Goal: Task Accomplishment & Management: Complete application form

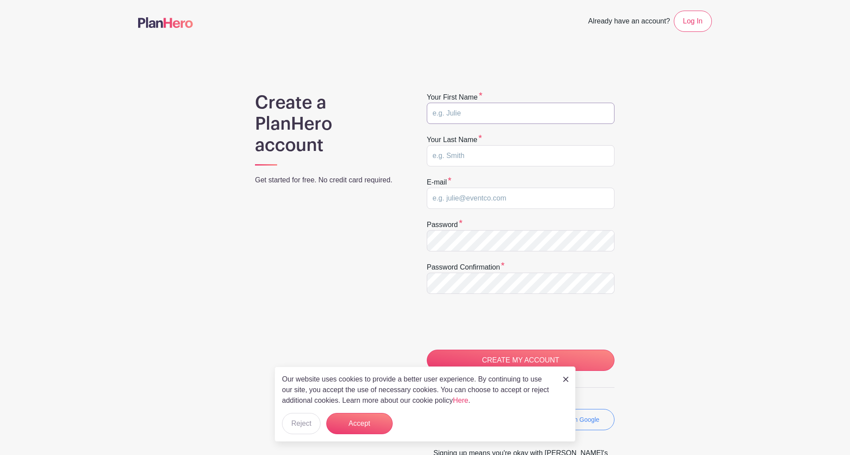
type input "N"
type input "[PERSON_NAME]"
type input "[EMAIL_ADDRESS][DOMAIN_NAME]"
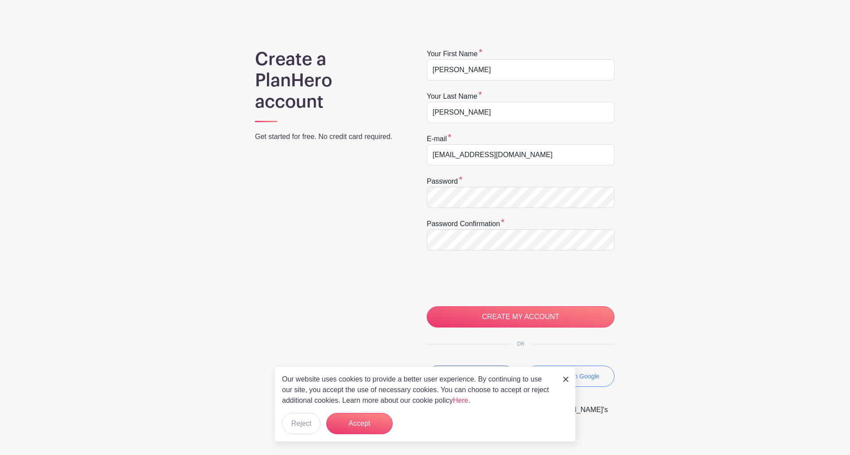
scroll to position [44, 0]
click at [523, 312] on input "CREATE MY ACCOUNT" at bounding box center [521, 315] width 188 height 21
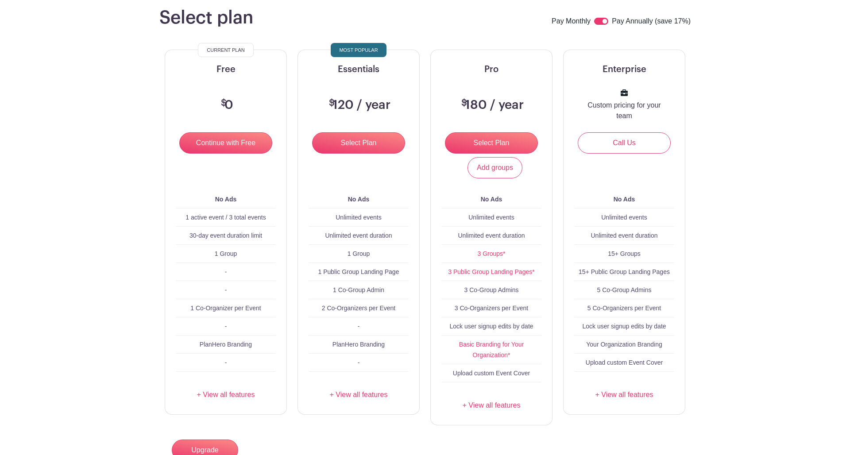
scroll to position [74, 0]
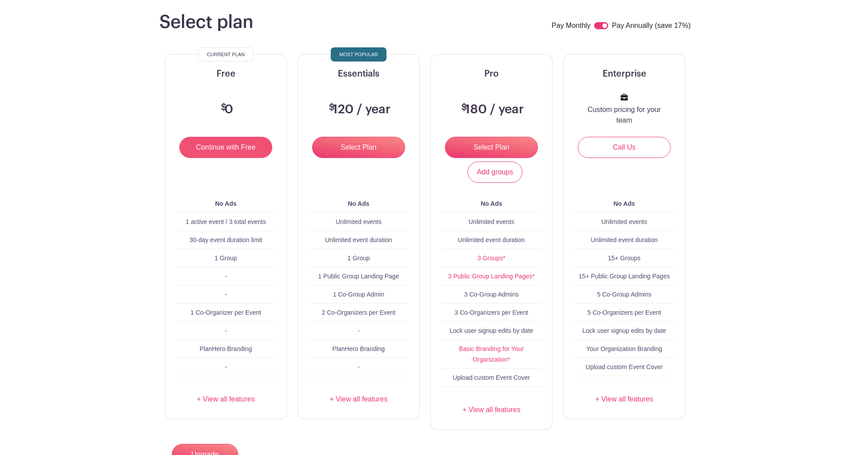
click at [204, 153] on input "Continue with Free" at bounding box center [225, 147] width 93 height 21
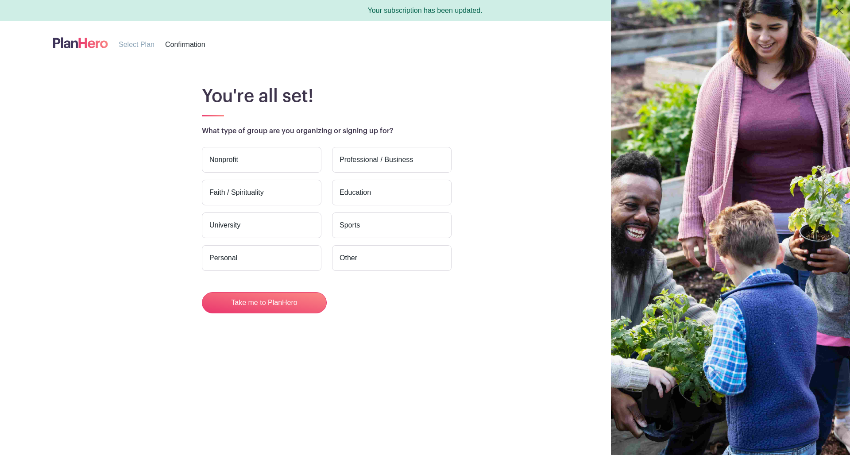
click at [256, 154] on label "Nonprofit" at bounding box center [261, 160] width 119 height 26
click at [0, 0] on input "Nonprofit" at bounding box center [0, 0] width 0 height 0
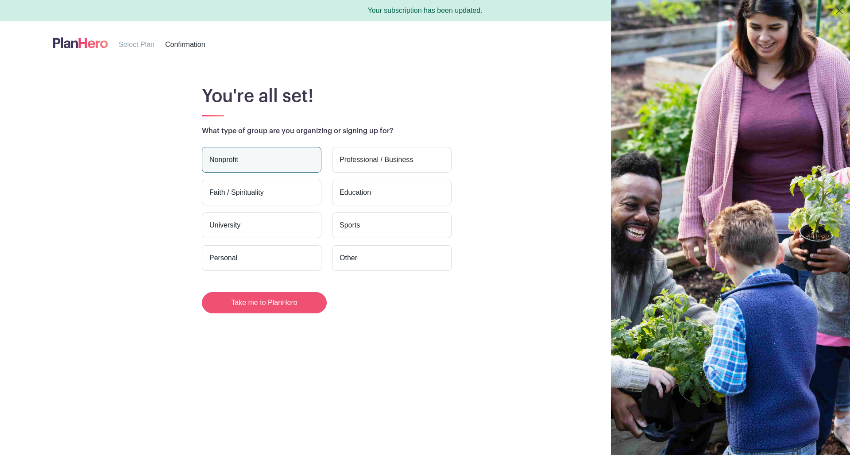
click at [247, 303] on button "Take me to PlanHero" at bounding box center [264, 302] width 125 height 21
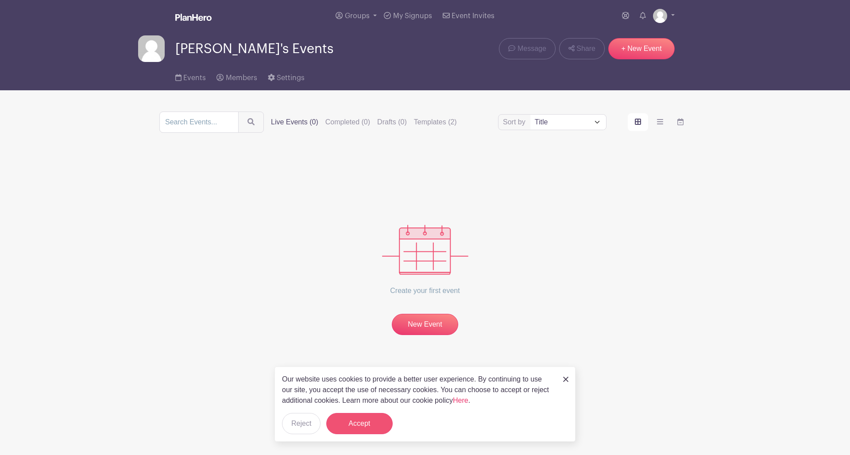
click at [357, 425] on button "Accept" at bounding box center [359, 423] width 66 height 21
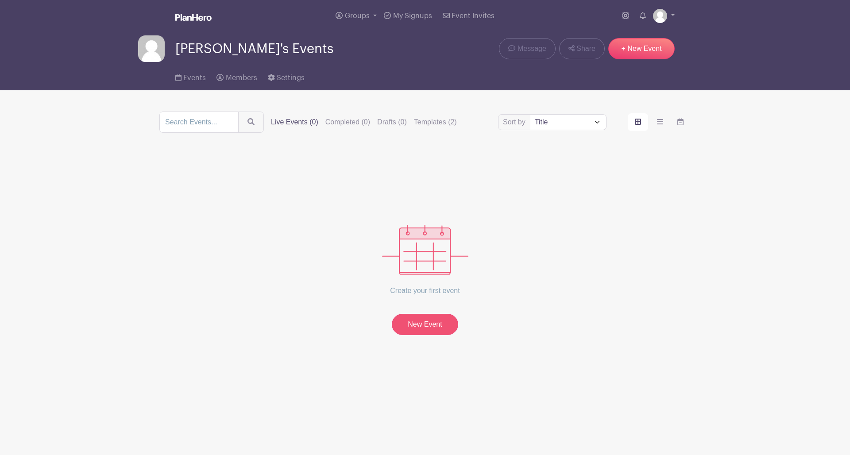
click at [432, 322] on link "New Event" at bounding box center [425, 324] width 66 height 21
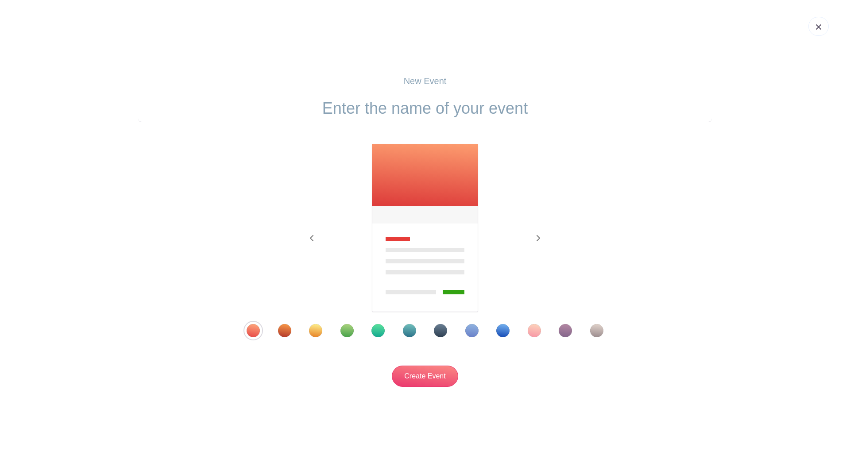
click at [409, 330] on div "Template 6" at bounding box center [409, 330] width 13 height 13
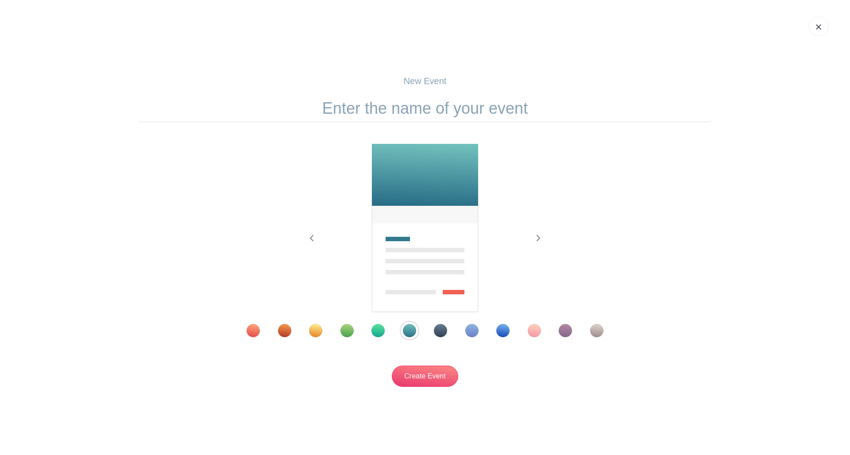
click at [569, 331] on div "Template 11" at bounding box center [565, 330] width 13 height 13
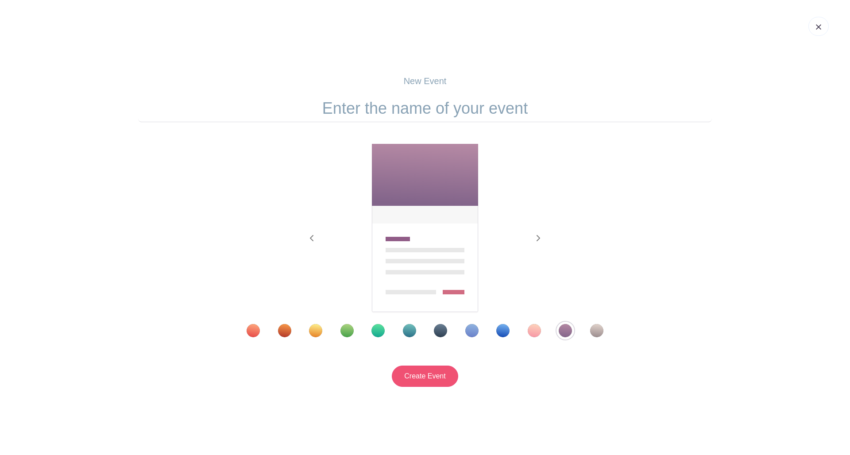
click at [411, 379] on input "Create Event" at bounding box center [425, 376] width 66 height 21
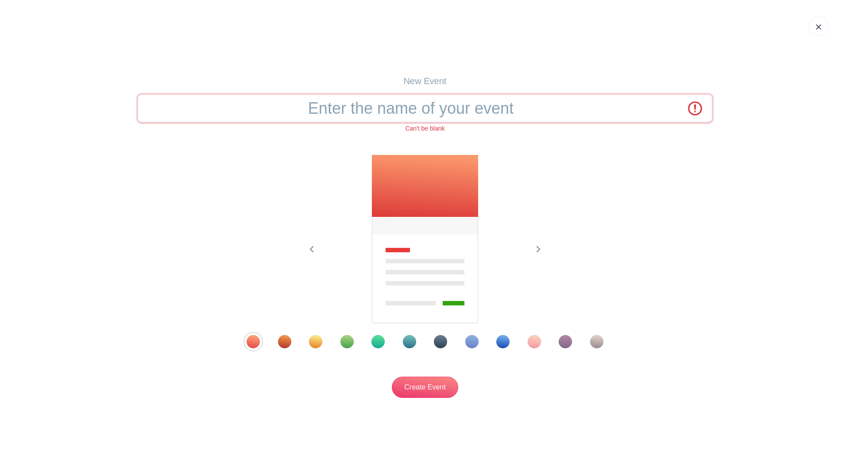
click at [402, 111] on input "text" at bounding box center [425, 108] width 574 height 27
type input "Kingsville Christmas Parade"
click at [419, 386] on input "Create Event" at bounding box center [425, 387] width 66 height 21
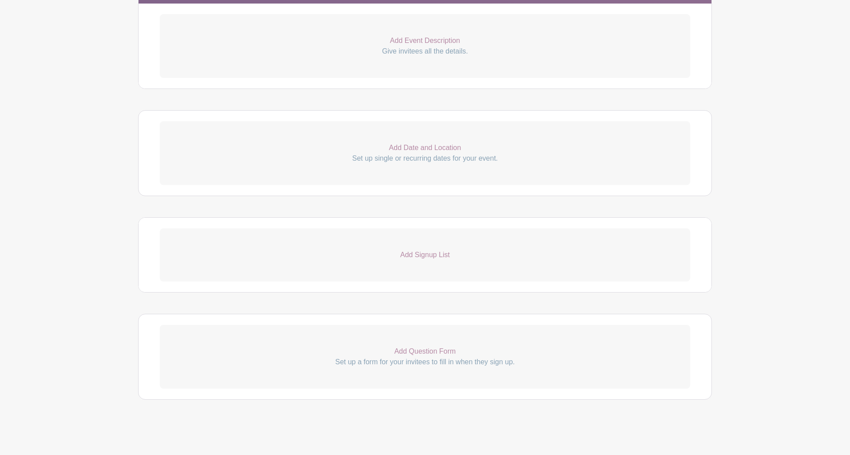
scroll to position [282, 0]
click at [401, 252] on p "Add Signup List" at bounding box center [425, 255] width 530 height 11
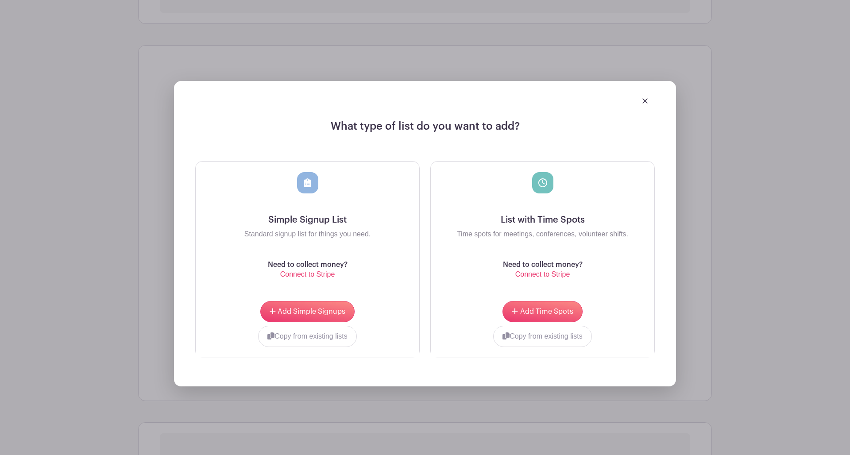
scroll to position [454, 0]
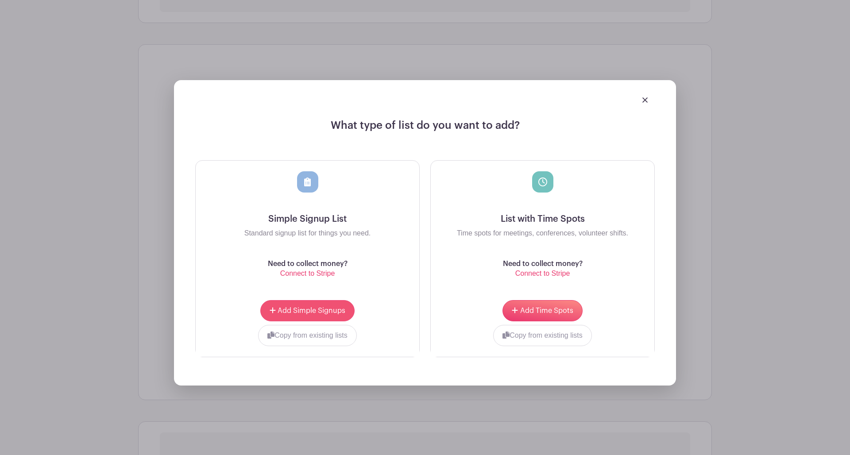
click at [312, 308] on button "Add Simple Signups" at bounding box center [307, 310] width 94 height 21
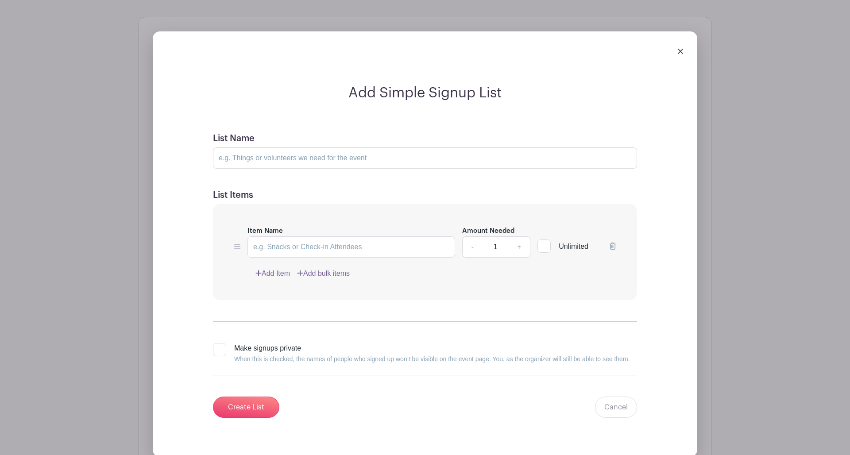
scroll to position [547, 0]
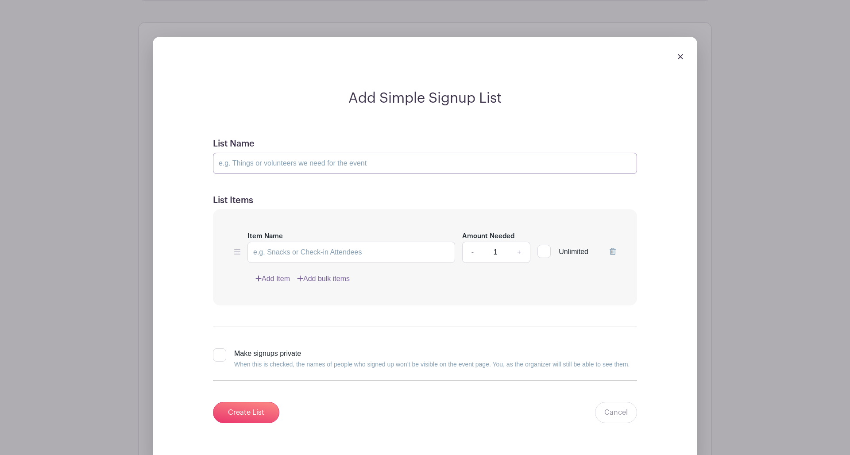
click at [260, 166] on input "List Name" at bounding box center [425, 163] width 424 height 21
type input "Staff"
click at [255, 407] on input "Create List" at bounding box center [246, 412] width 66 height 21
type input "Name"
drag, startPoint x: 278, startPoint y: 251, endPoint x: 239, endPoint y: 251, distance: 38.9
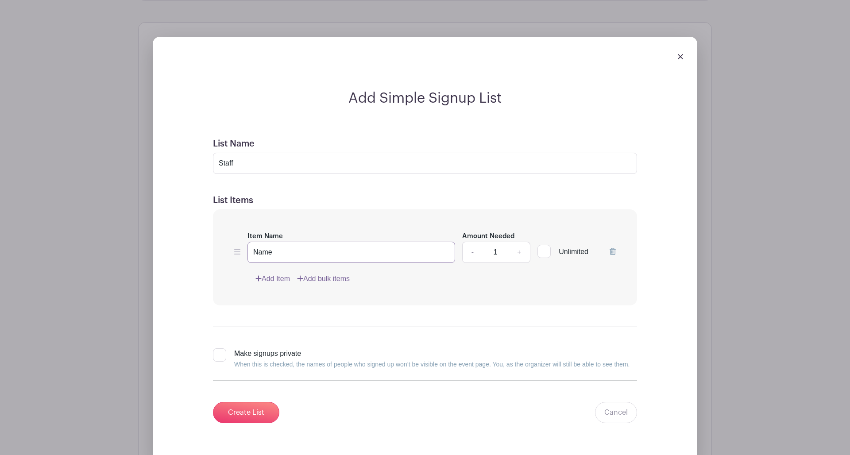
click at [239, 251] on div "Item Name Name Amount Needed - 1 + Unlimited" at bounding box center [424, 247] width 381 height 32
type input "Staff"
click at [497, 253] on input "1" at bounding box center [495, 252] width 27 height 21
type input "10"
click at [540, 276] on div "Add Item Add bulk items" at bounding box center [435, 279] width 360 height 11
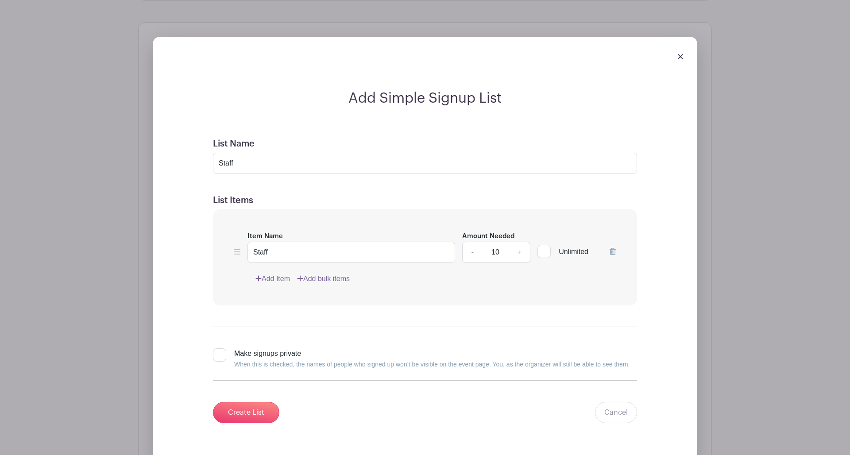
click at [543, 252] on div at bounding box center [543, 251] width 13 height 13
click at [543, 252] on input "Unlimited" at bounding box center [540, 250] width 6 height 6
checkbox input "true"
click at [470, 253] on div "- 10 +" at bounding box center [496, 252] width 69 height 21
click at [502, 275] on div "Add Item Add bulk items" at bounding box center [435, 279] width 360 height 11
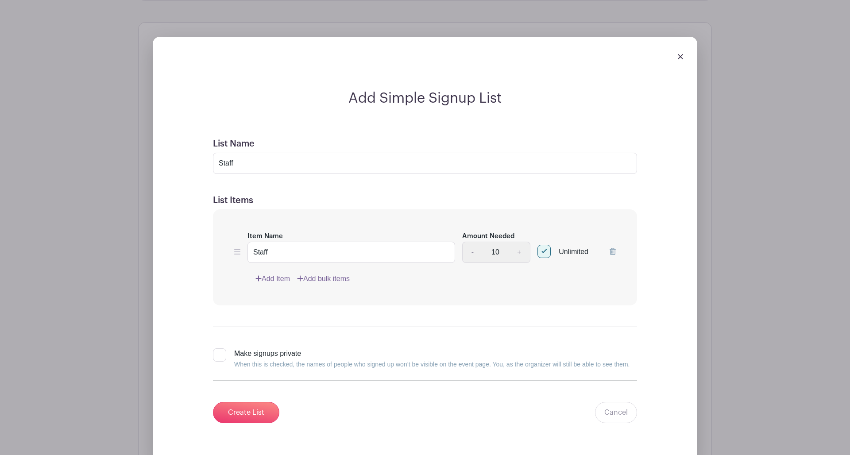
click at [472, 254] on div "- 10 +" at bounding box center [496, 252] width 69 height 21
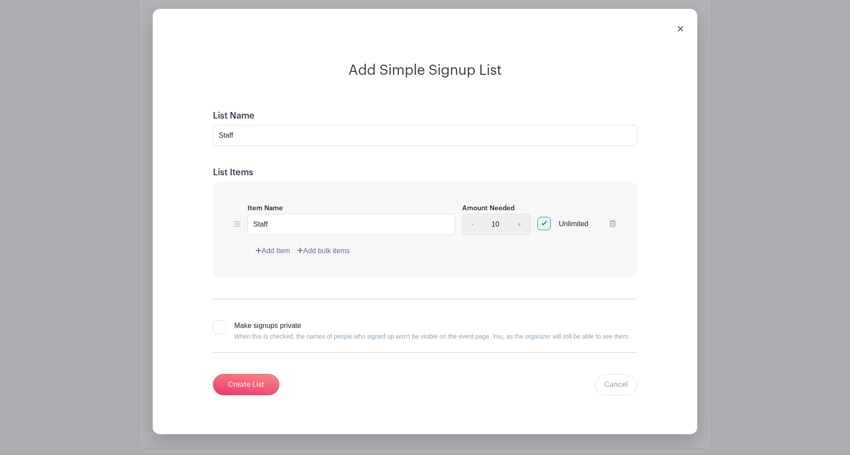
scroll to position [575, 0]
click at [242, 385] on input "Create List" at bounding box center [246, 384] width 66 height 21
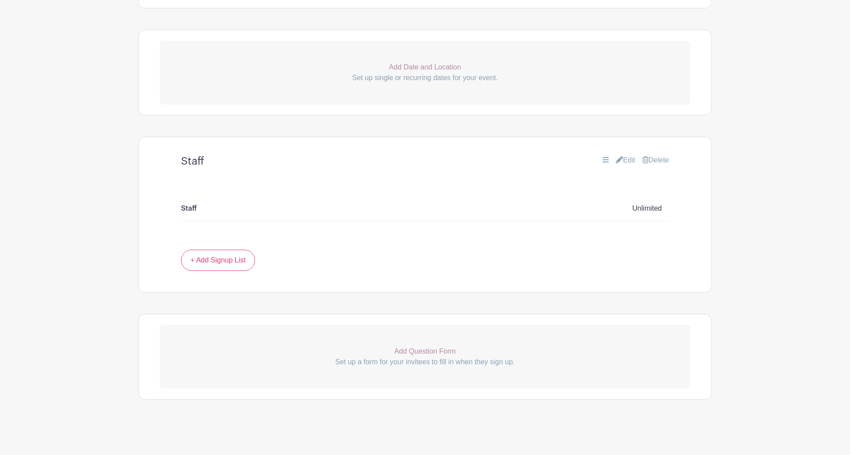
scroll to position [362, 0]
click at [196, 161] on h4 "Staff" at bounding box center [192, 161] width 23 height 13
click at [620, 160] on link "Edit" at bounding box center [625, 160] width 19 height 11
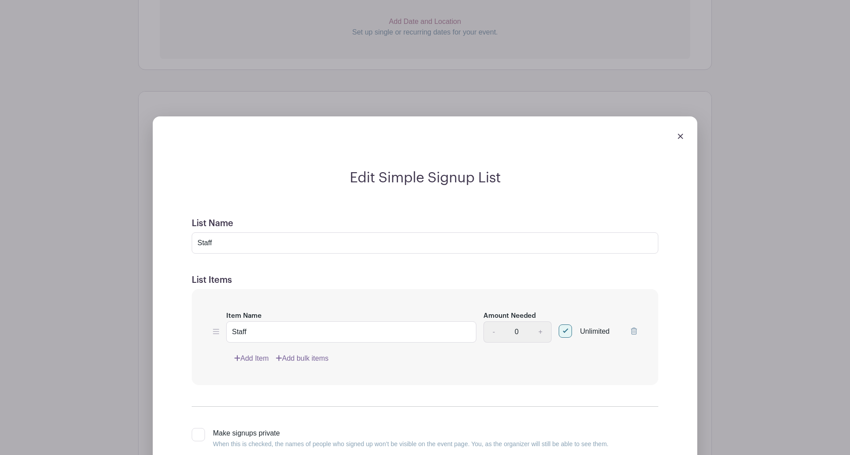
scroll to position [430, 0]
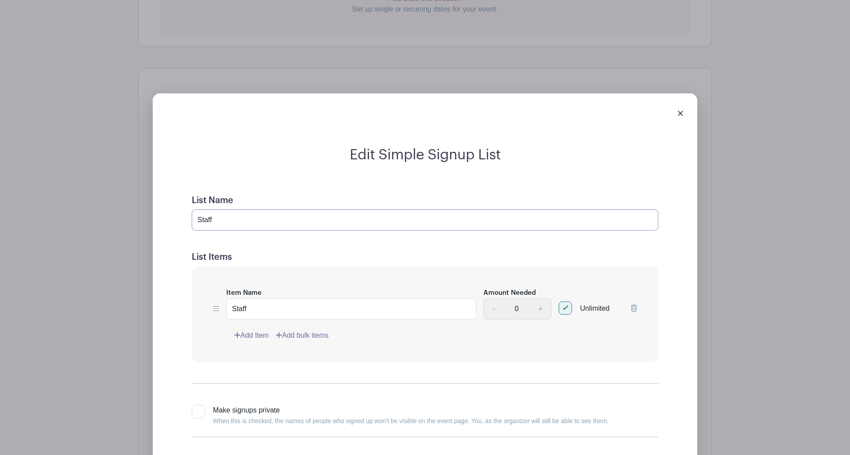
click at [215, 223] on input "Staff" at bounding box center [425, 219] width 466 height 21
drag, startPoint x: 219, startPoint y: 219, endPoint x: 185, endPoint y: 219, distance: 33.2
click at [185, 219] on form "List Name Staff List Items Item Name Staff Amount Needed - 0 + Unlimited Add It…" at bounding box center [425, 338] width 488 height 306
click at [238, 222] on input "Volunteers (liu provided)" at bounding box center [425, 219] width 466 height 21
type input "Volunteers (lieu provided)"
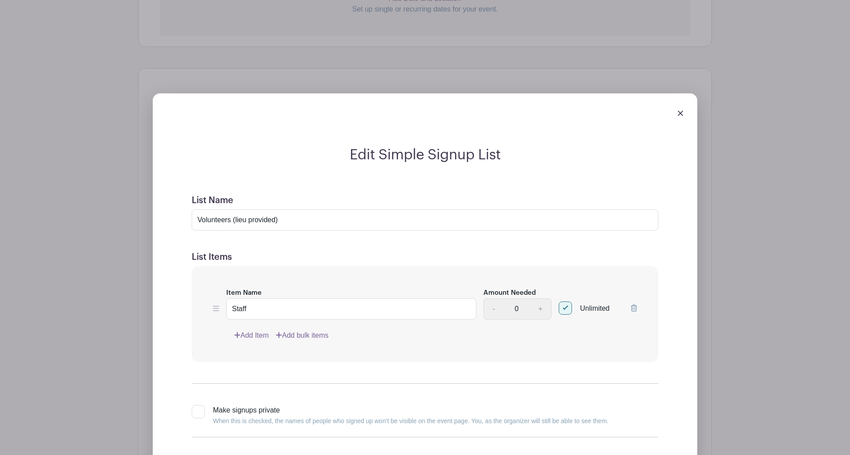
click at [321, 188] on form "List Name Volunteers (lieu provided) List Items Item Name Staff Amount Needed -…" at bounding box center [425, 338] width 488 height 306
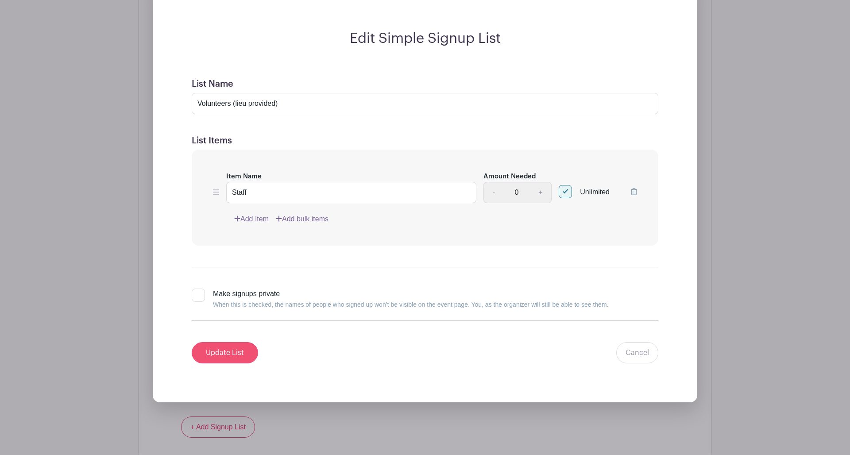
click at [229, 348] on input "Update List" at bounding box center [225, 352] width 66 height 21
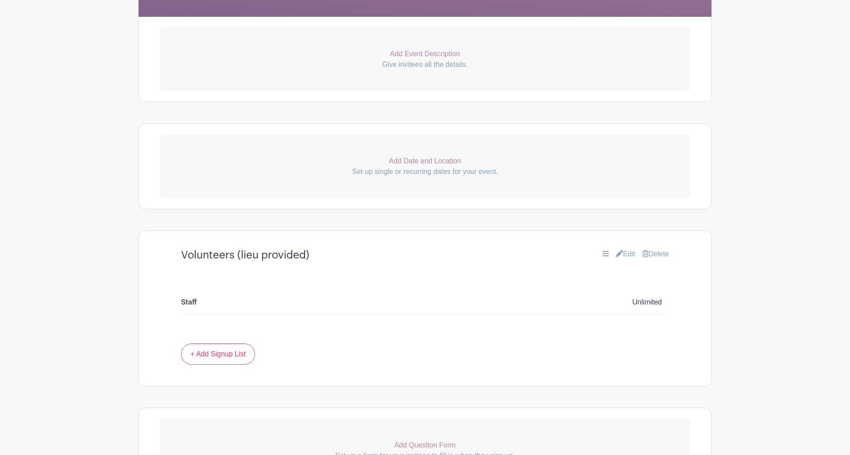
scroll to position [220, 0]
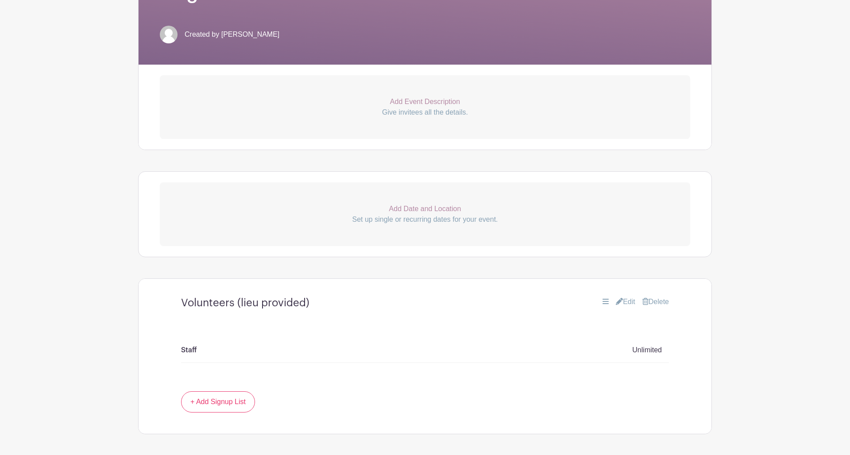
click at [445, 214] on p "Add Date and Location" at bounding box center [425, 209] width 530 height 11
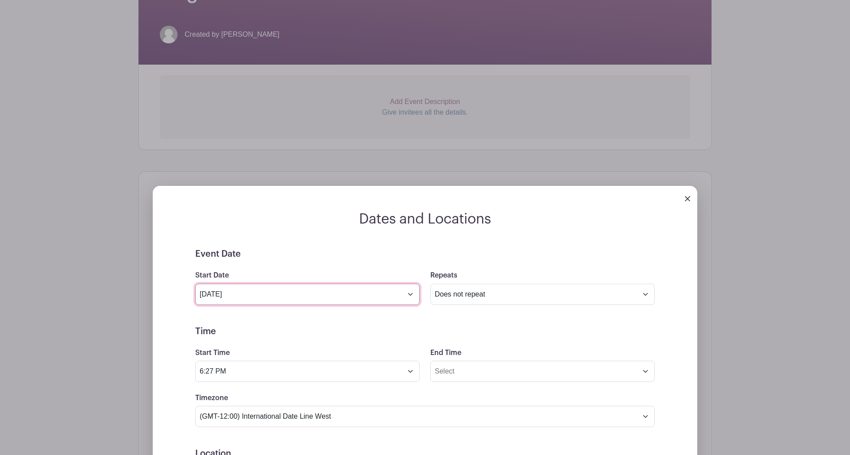
click at [408, 294] on input "Oct 10 2025" at bounding box center [307, 294] width 224 height 21
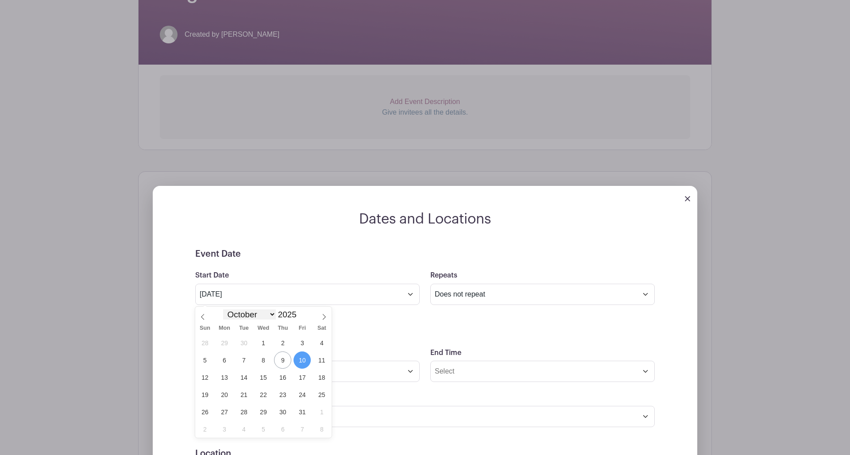
select select "10"
click at [319, 377] on span "15" at bounding box center [321, 377] width 17 height 17
type input "Nov 15 2025"
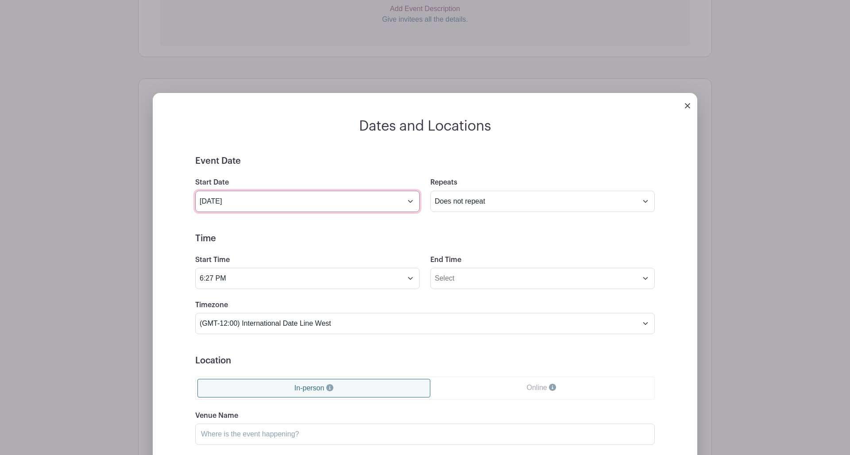
scroll to position [315, 0]
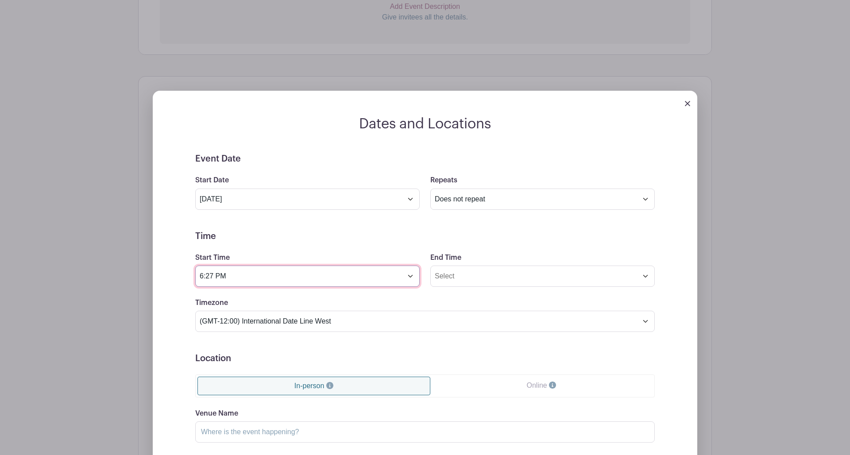
click at [411, 278] on input "6:27 PM" at bounding box center [307, 276] width 224 height 21
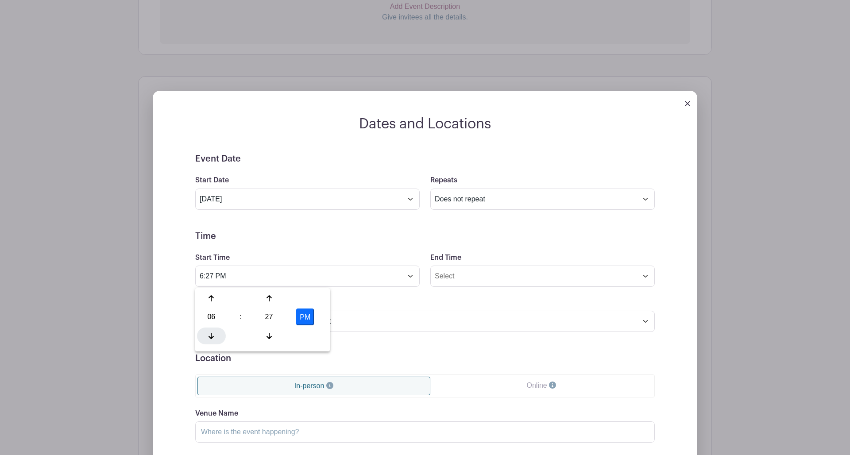
click at [211, 330] on div at bounding box center [211, 335] width 29 height 17
click at [270, 336] on icon at bounding box center [268, 335] width 5 height 7
click at [270, 316] on div "25" at bounding box center [268, 316] width 29 height 17
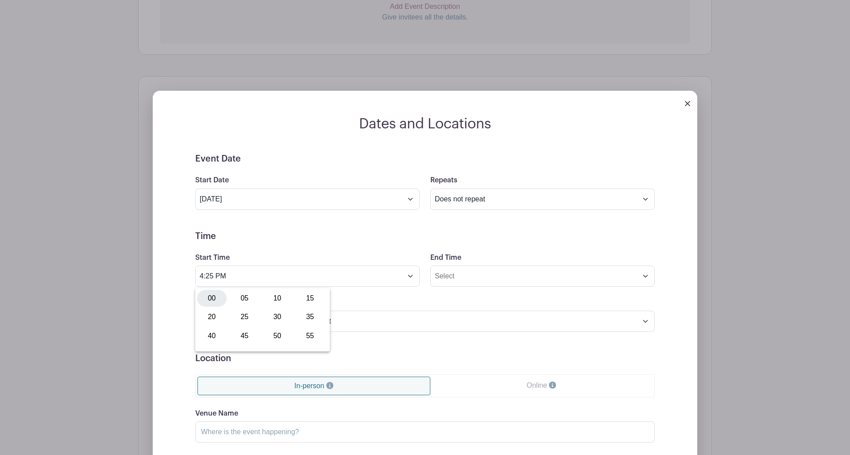
click at [206, 298] on div "00" at bounding box center [212, 298] width 30 height 17
type input "4:00 PM"
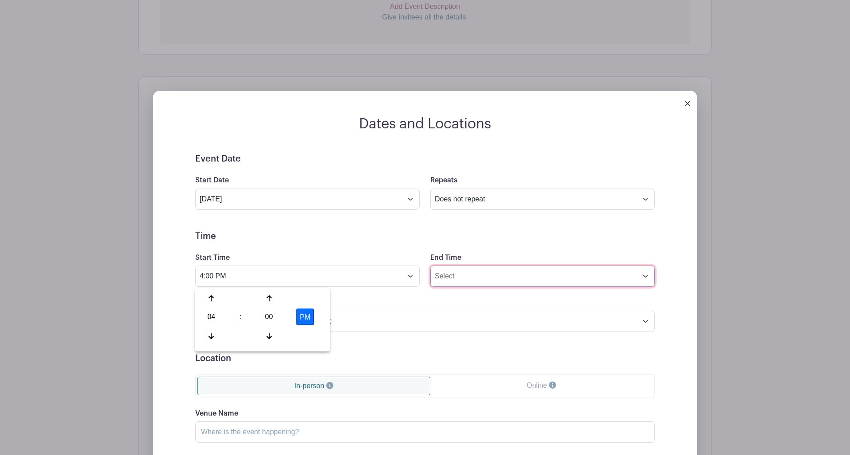
click at [443, 278] on input "End Time" at bounding box center [542, 276] width 224 height 21
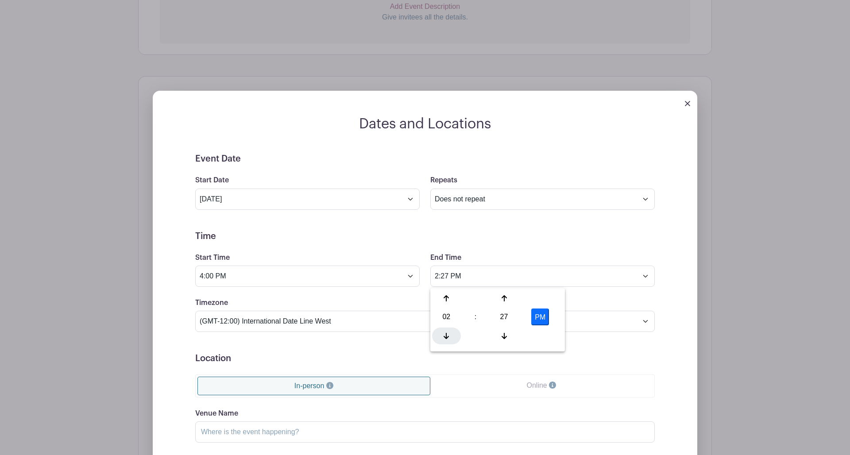
click at [446, 337] on icon at bounding box center [445, 336] width 5 height 6
click at [448, 335] on icon at bounding box center [445, 335] width 5 height 7
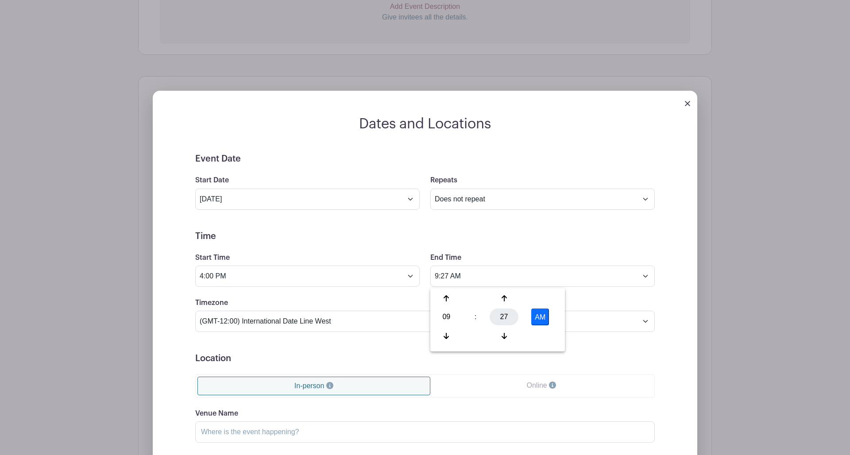
click at [504, 318] on div "27" at bounding box center [503, 316] width 29 height 17
click at [450, 301] on div "00" at bounding box center [447, 298] width 30 height 17
click at [541, 318] on button "AM" at bounding box center [540, 316] width 18 height 17
type input "9:00 PM"
click at [523, 230] on form "Event Date Start Date Nov 15 2025 Repeats Does not repeat Daily Weekly Monthly …" at bounding box center [424, 353] width 459 height 398
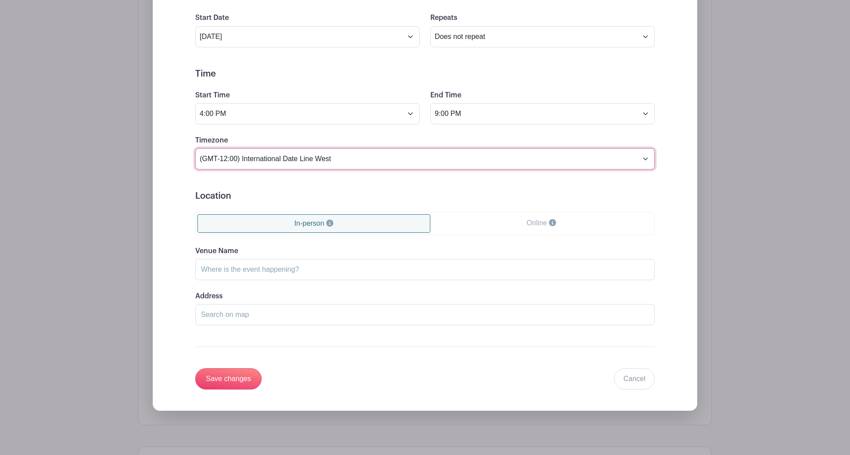
scroll to position [489, 0]
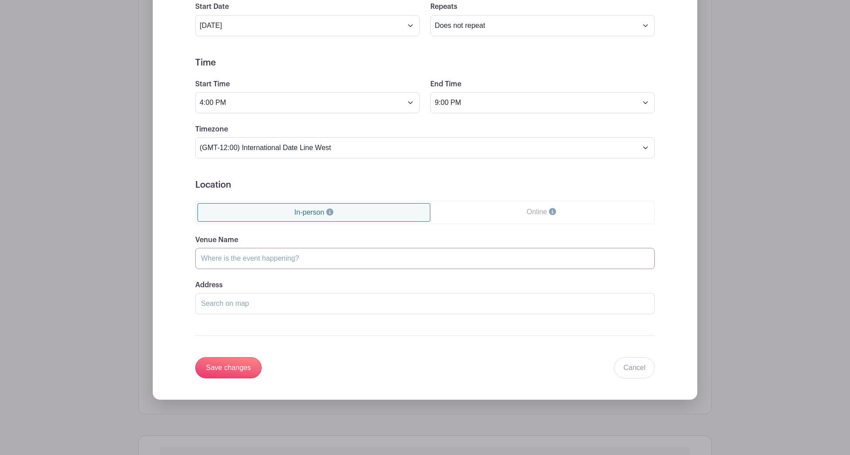
click at [283, 257] on input "Venue Name" at bounding box center [424, 258] width 459 height 21
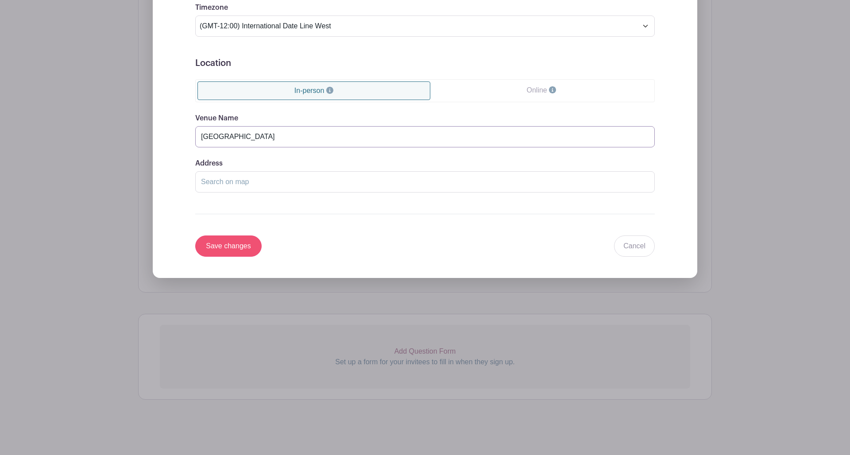
type input "Lakeside Park Pavillion"
click at [235, 242] on input "Save changes" at bounding box center [228, 245] width 66 height 21
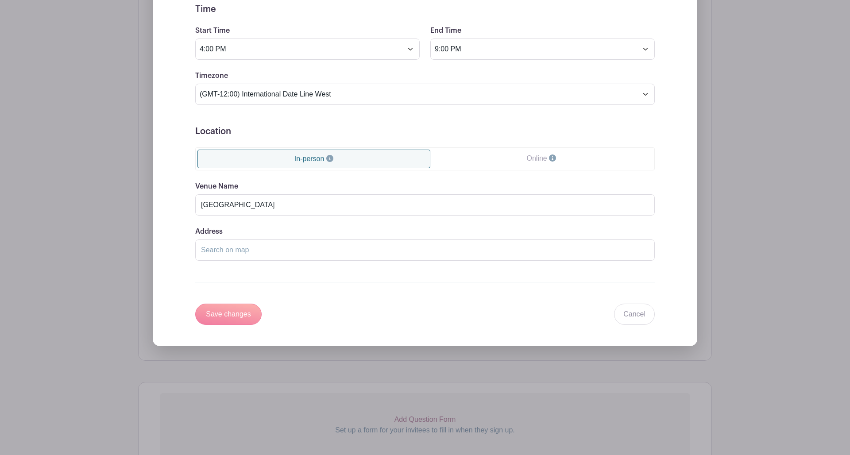
scroll to position [370, 0]
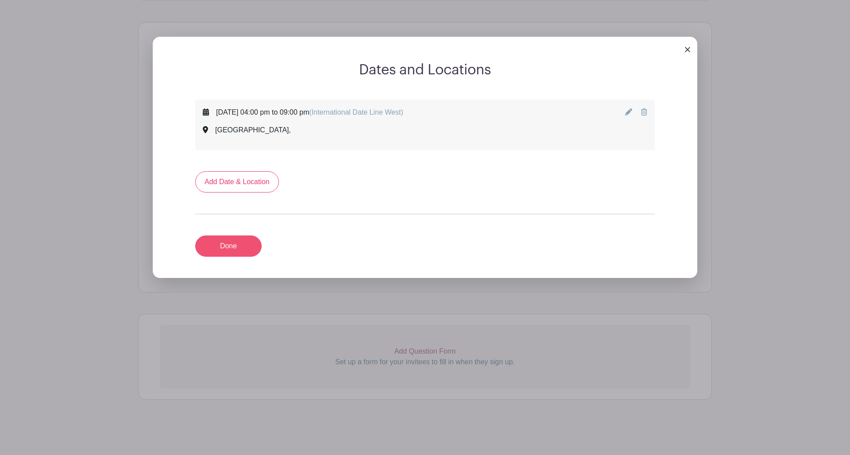
click at [237, 239] on link "Done" at bounding box center [228, 245] width 66 height 21
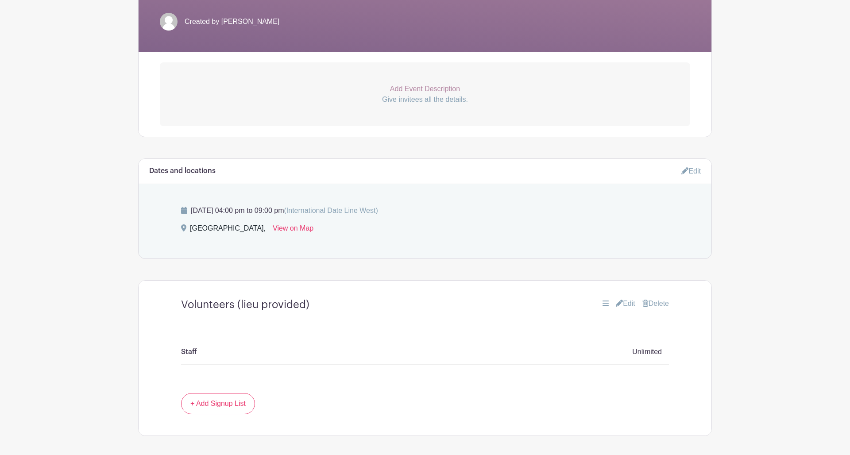
scroll to position [151, 0]
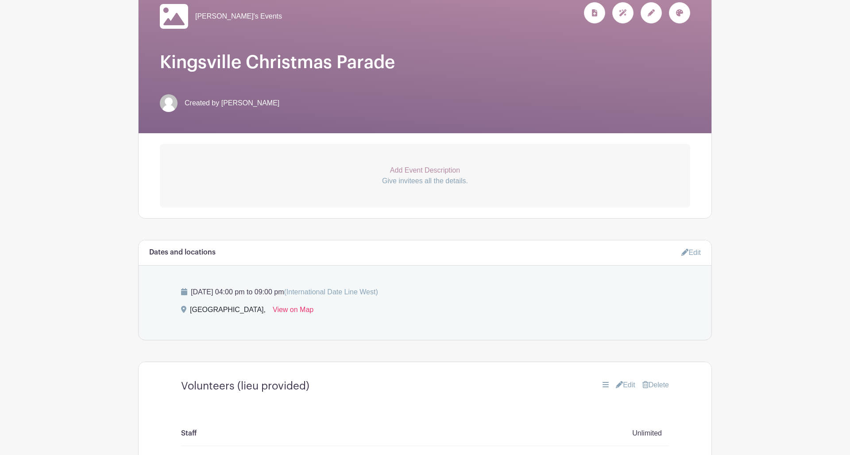
click at [448, 172] on p "Add Event Description" at bounding box center [425, 170] width 530 height 11
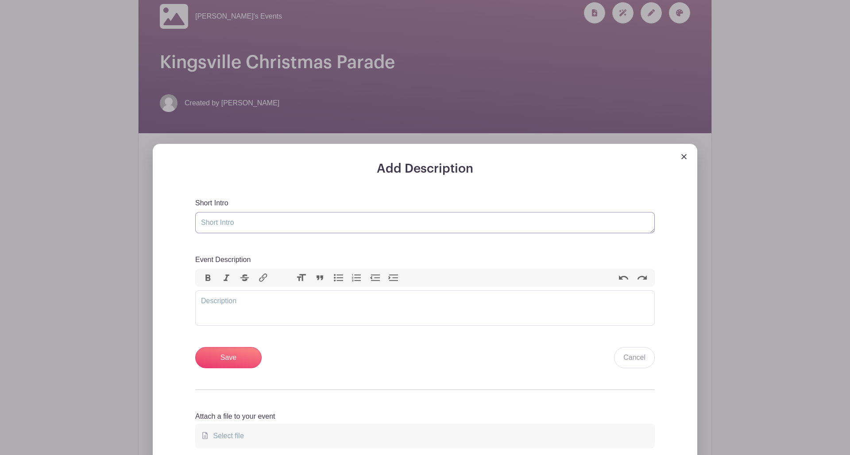
click at [260, 218] on textarea "Short Intro" at bounding box center [424, 222] width 459 height 21
click at [218, 304] on trix-editor "Event Description" at bounding box center [424, 307] width 459 height 35
paste trix-editor "<div>Join SECC at the Kingsville Fantasy of Lights Parade to help spread some h…"
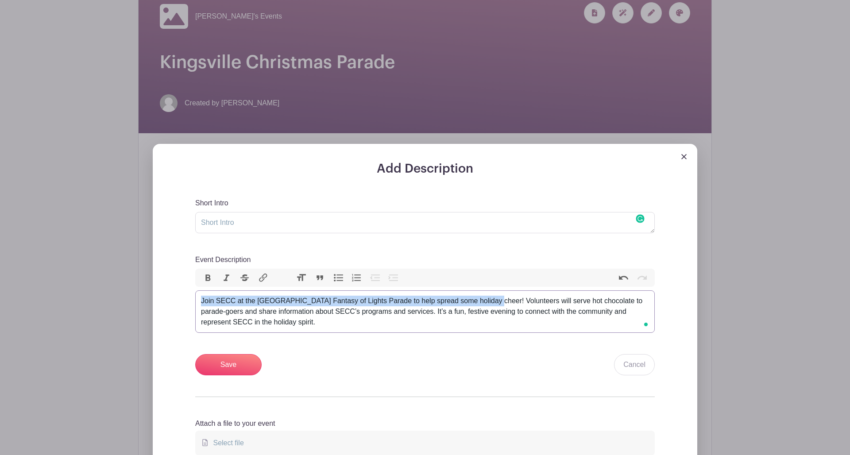
drag, startPoint x: 483, startPoint y: 301, endPoint x: 194, endPoint y: 300, distance: 289.0
click at [194, 300] on div "Add Description Short Intro Event Description Bold Italic Strikethrough Link He…" at bounding box center [425, 319] width 502 height 315
copy div "Join SECC at the [GEOGRAPHIC_DATA] Fantasy of Lights Parade to help spread some…"
type trix-editor "<div>Volunteers will serve hot chocolate to parade-goers and share information …"
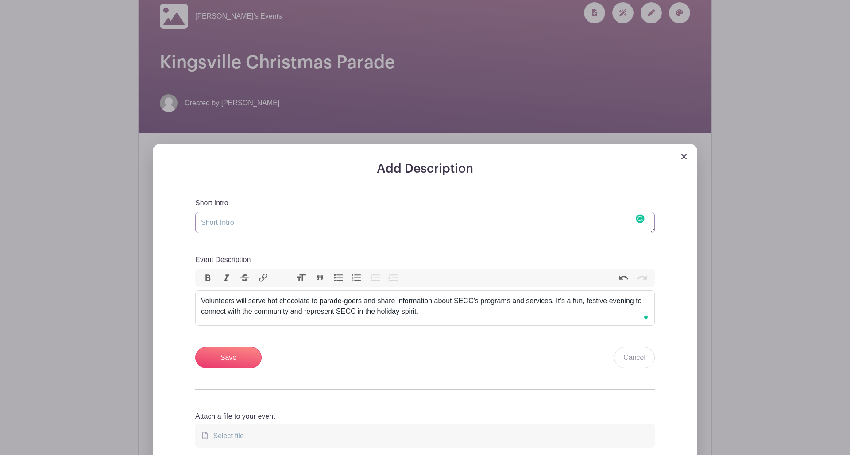
click at [222, 223] on textarea "Short Intro" at bounding box center [424, 222] width 459 height 21
paste textarea "Join SECC at the [GEOGRAPHIC_DATA] Fantasy of Lights Parade to help spread some…"
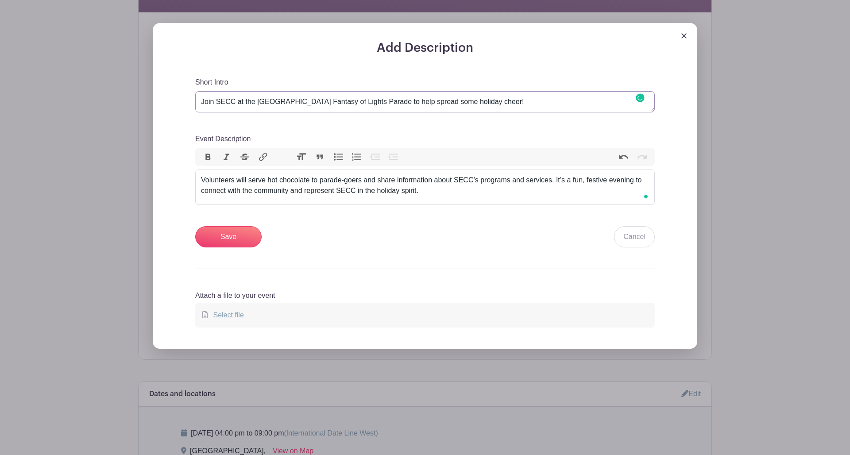
scroll to position [285, 0]
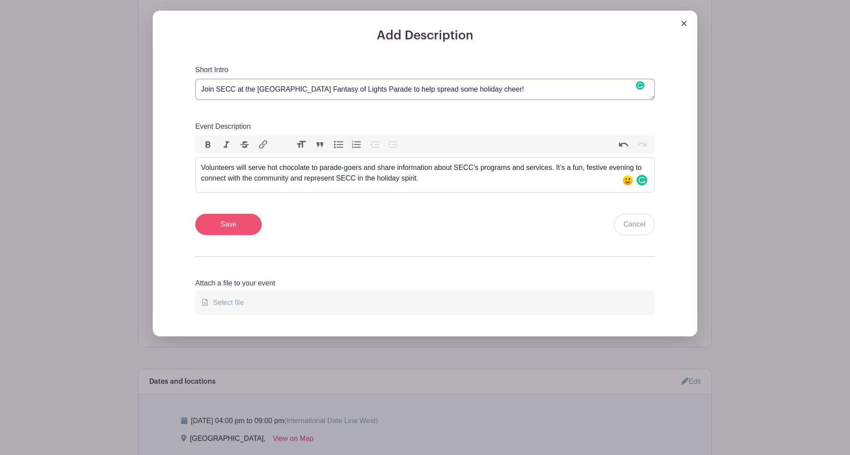
type textarea "Join SECC at the [GEOGRAPHIC_DATA] Fantasy of Lights Parade to help spread some…"
click at [229, 225] on input "Save" at bounding box center [228, 224] width 66 height 21
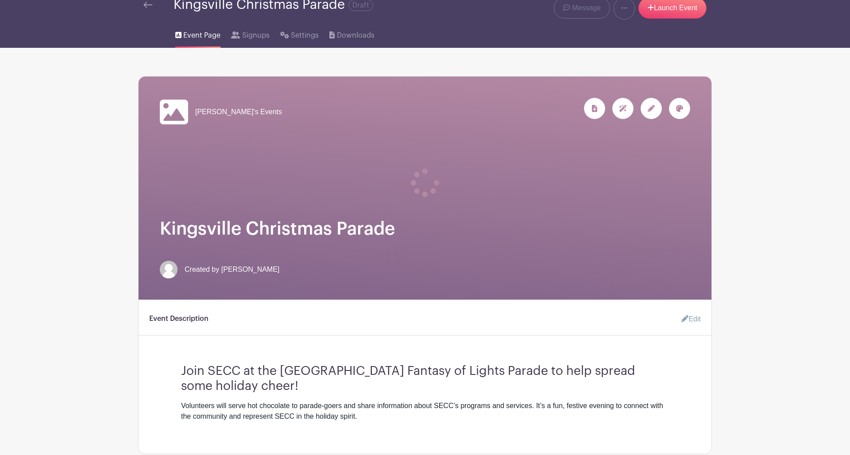
scroll to position [55, 0]
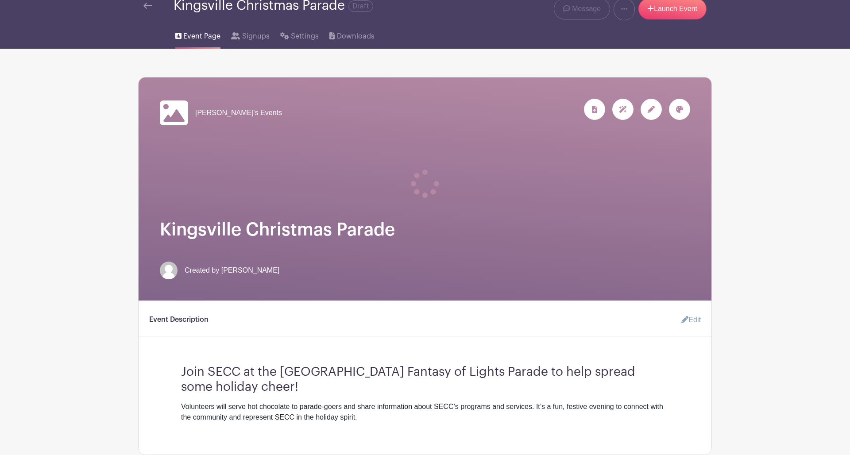
click at [683, 112] on div at bounding box center [679, 109] width 21 height 21
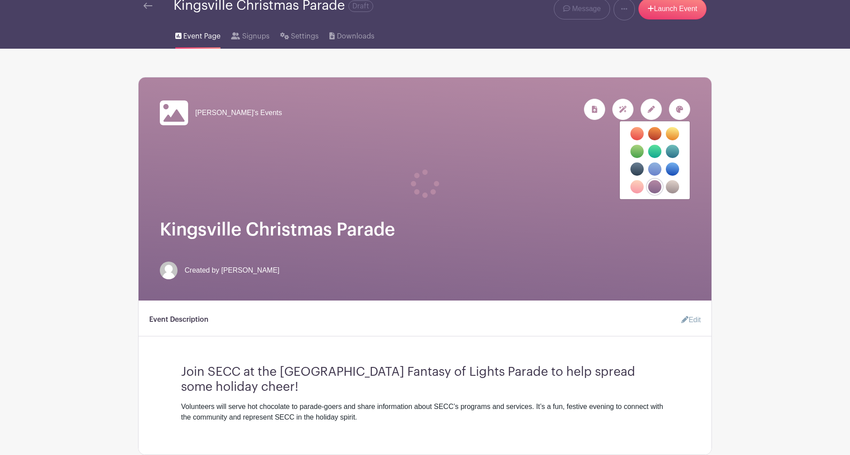
click at [747, 204] on main "Groups All Groups Natasha's Events My Signups Event Invites My account Logout K…" at bounding box center [425, 441] width 850 height 950
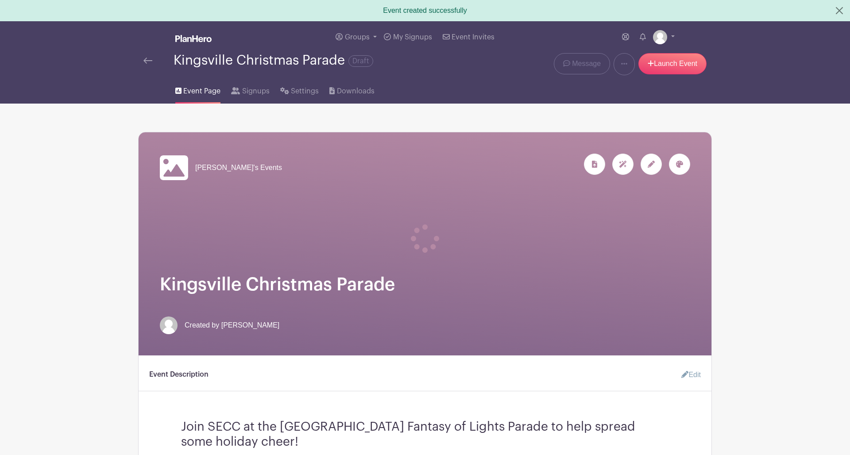
scroll to position [0, 0]
click at [663, 59] on link "Launch Event" at bounding box center [672, 63] width 68 height 21
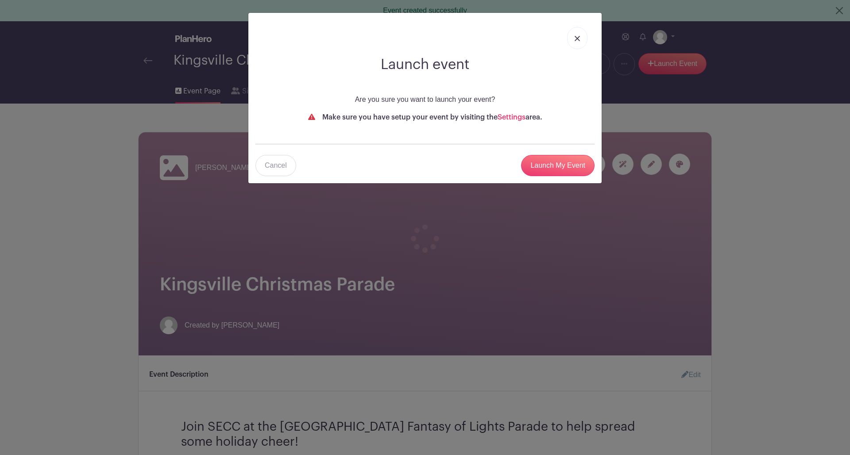
click at [577, 33] on link at bounding box center [577, 38] width 20 height 22
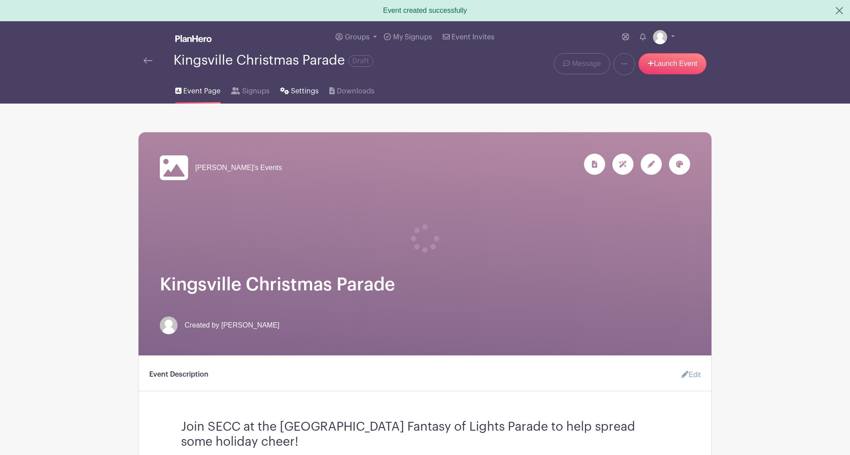
click at [296, 92] on span "Settings" at bounding box center [305, 91] width 28 height 11
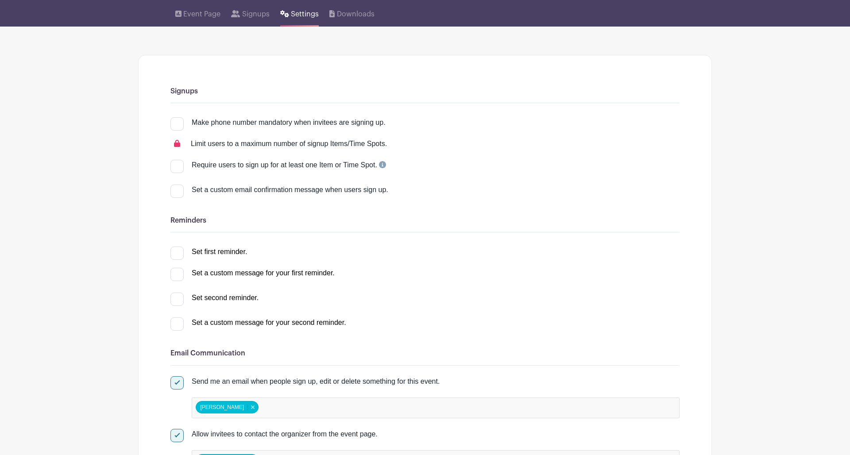
scroll to position [57, 0]
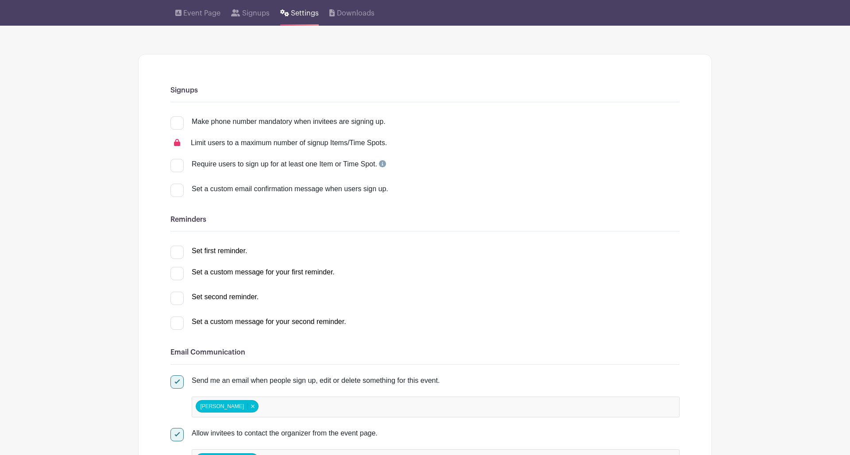
click at [177, 251] on div at bounding box center [176, 252] width 13 height 13
click at [176, 251] on input "Set first reminder." at bounding box center [173, 249] width 6 height 6
checkbox input "true"
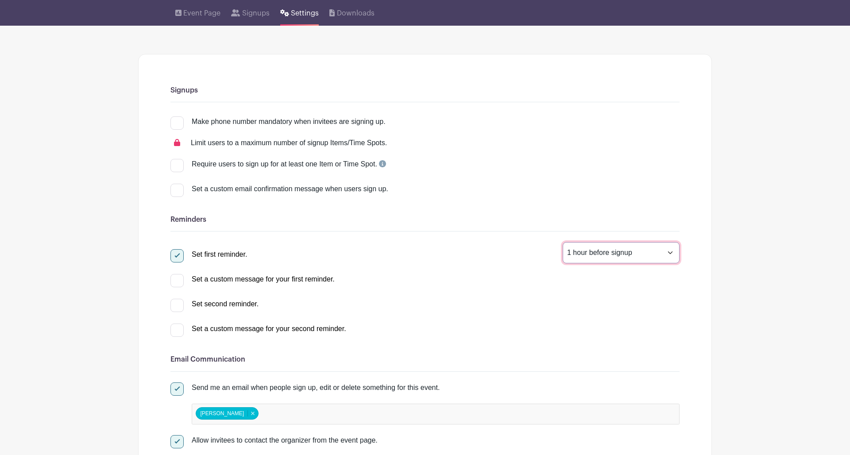
select select "168"
click at [176, 304] on div at bounding box center [176, 305] width 13 height 13
click at [176, 304] on input "Set second reminder." at bounding box center [173, 302] width 6 height 6
checkbox input "true"
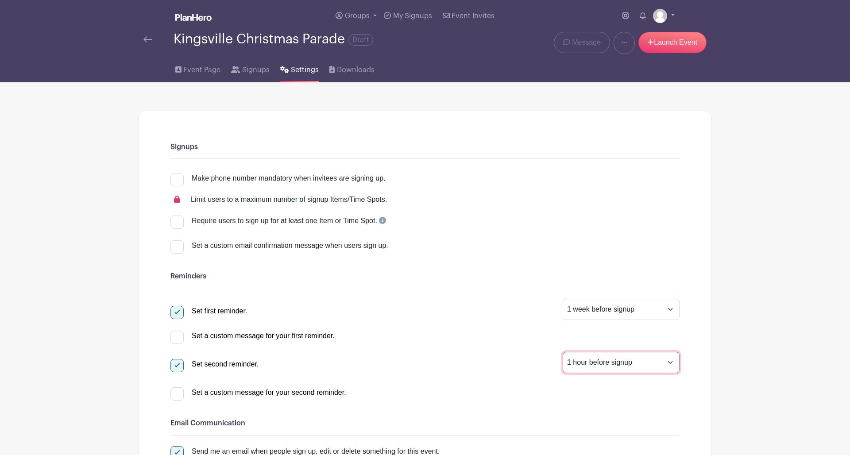
scroll to position [0, 0]
click at [660, 45] on link "Launch Event" at bounding box center [672, 42] width 68 height 21
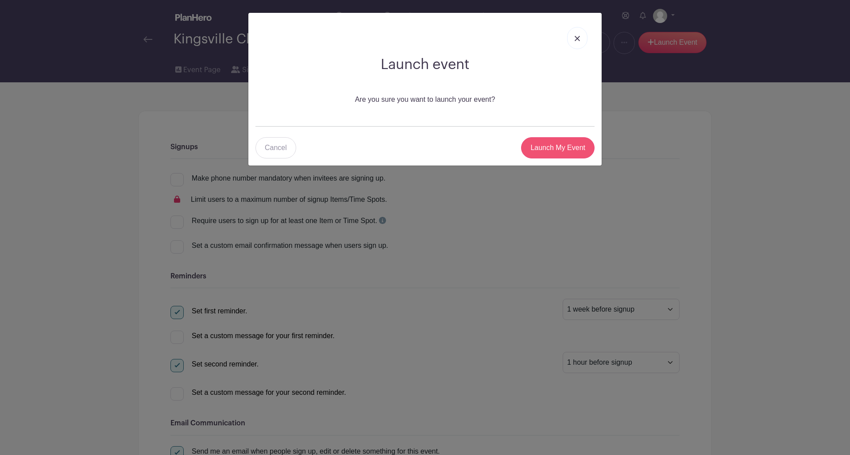
click at [539, 149] on input "Launch My Event" at bounding box center [557, 147] width 73 height 21
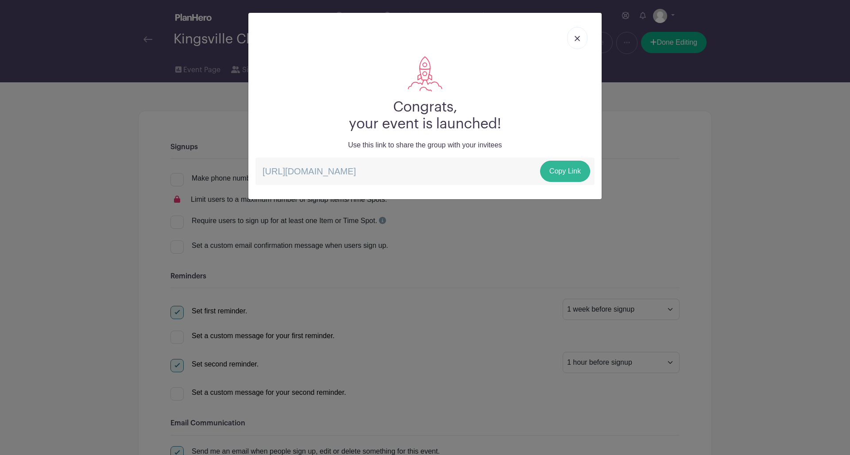
click at [574, 173] on link "Copy Link" at bounding box center [565, 171] width 50 height 21
click at [581, 31] on link at bounding box center [577, 38] width 20 height 22
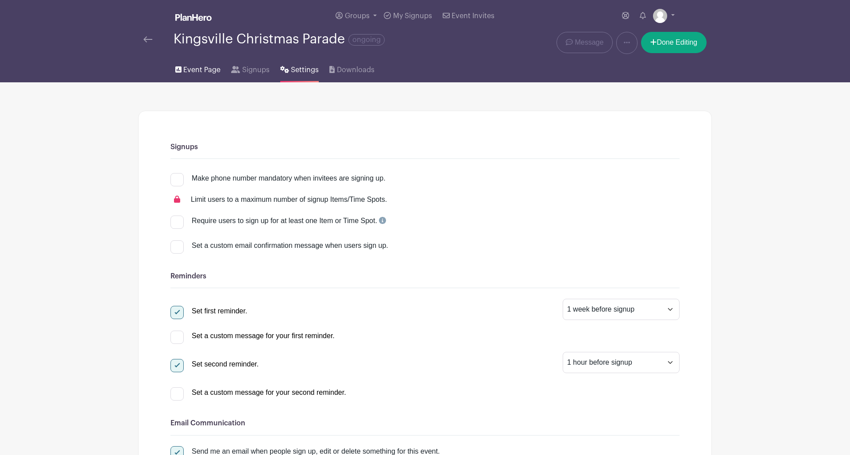
click at [182, 66] on link "Event Page" at bounding box center [197, 68] width 45 height 28
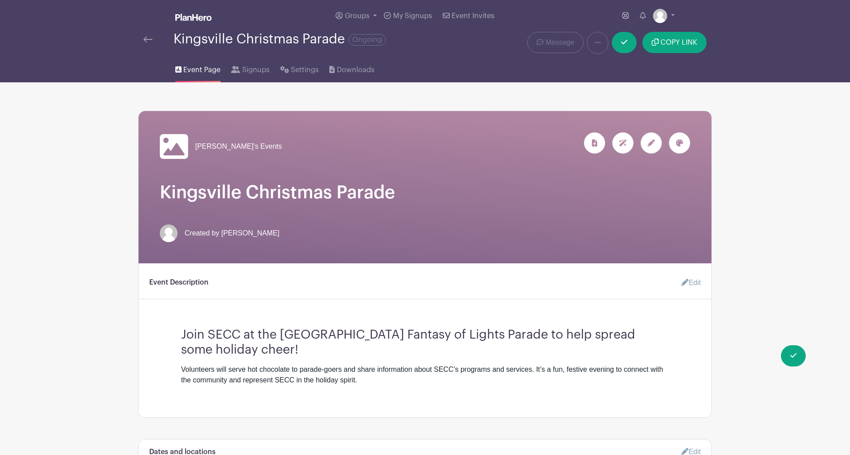
click at [148, 40] on img at bounding box center [147, 39] width 9 height 6
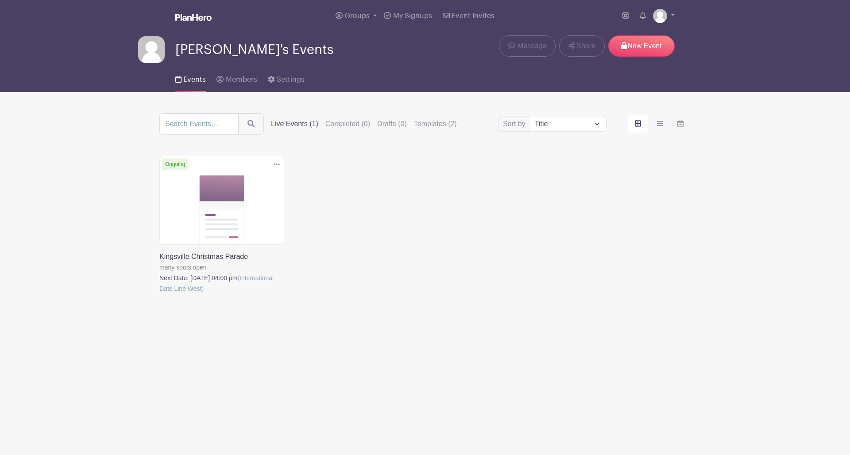
click at [237, 49] on span "[PERSON_NAME]'s Events" at bounding box center [254, 49] width 158 height 15
click at [282, 79] on span "Settings" at bounding box center [291, 79] width 28 height 7
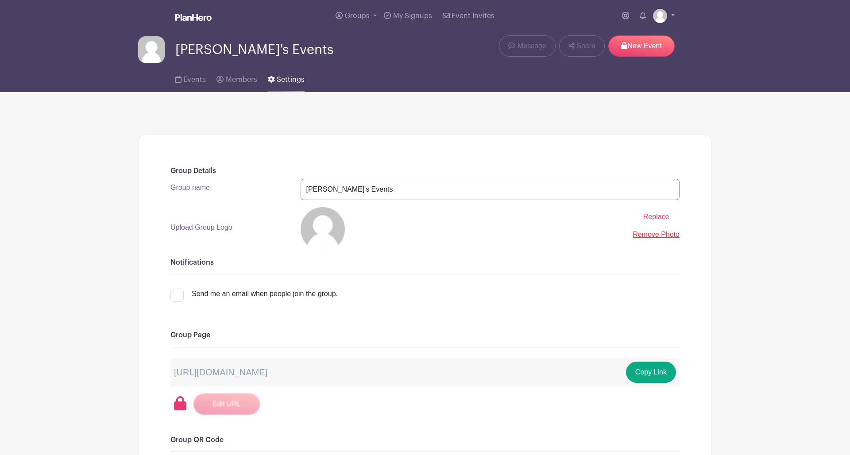
drag, startPoint x: 340, startPoint y: 194, endPoint x: 299, endPoint y: 191, distance: 40.8
click at [299, 191] on div "[PERSON_NAME]'s Events" at bounding box center [490, 189] width 390 height 21
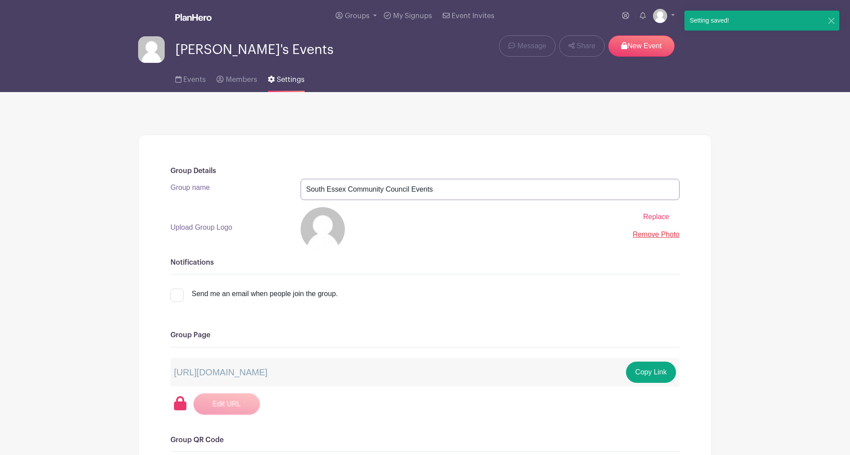
type input "South Essex Community Council Events"
click at [209, 228] on label "Upload Group Logo" at bounding box center [201, 227] width 62 height 11
click at [0, 0] on input "Replace" at bounding box center [0, 0] width 0 height 0
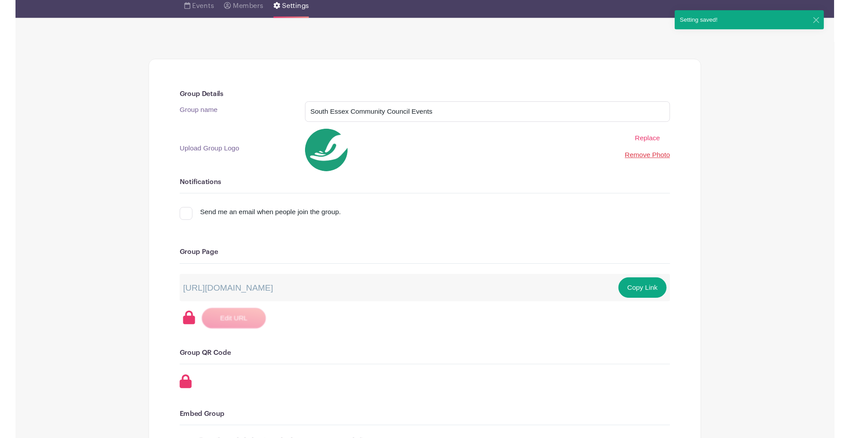
scroll to position [74, 0]
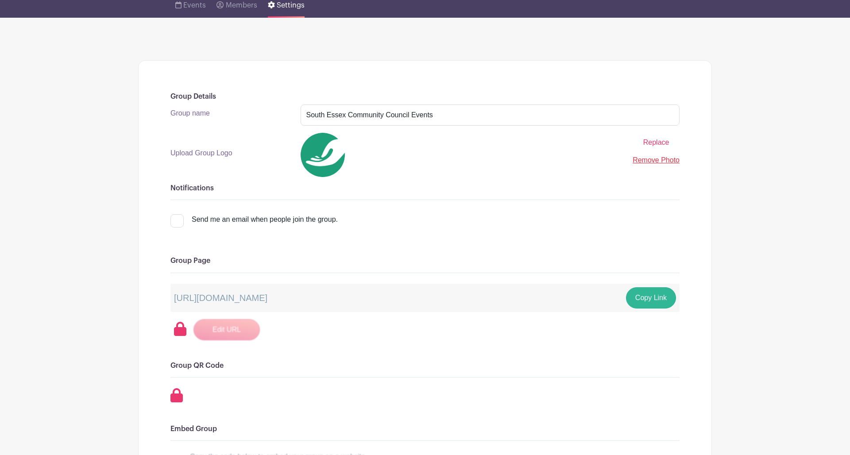
click at [653, 301] on button "Copy Link" at bounding box center [651, 297] width 50 height 21
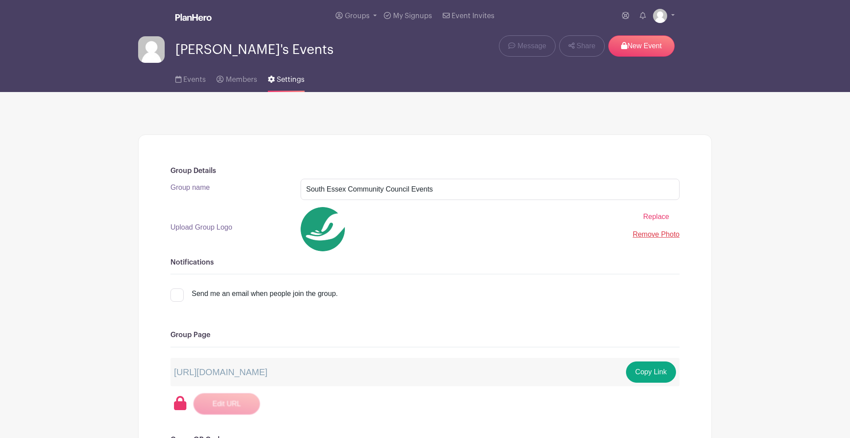
scroll to position [0, 0]
click at [662, 18] on img at bounding box center [660, 16] width 14 height 14
click at [635, 37] on link "My account" at bounding box center [639, 37] width 70 height 14
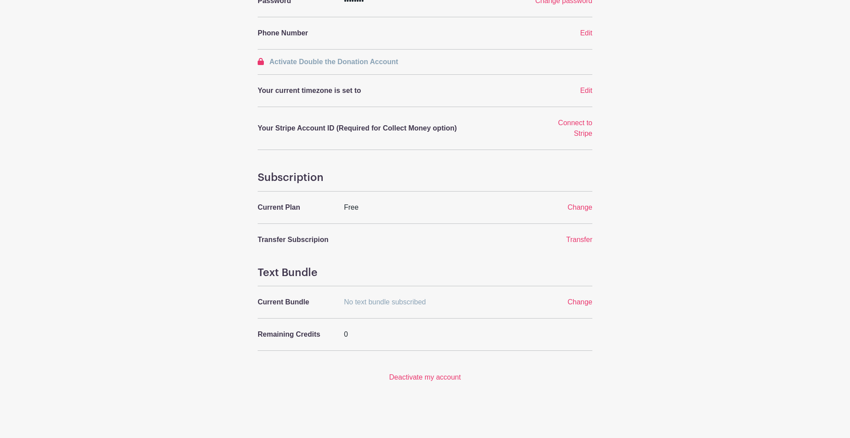
scroll to position [203, 0]
click at [577, 208] on span "Change" at bounding box center [579, 208] width 25 height 8
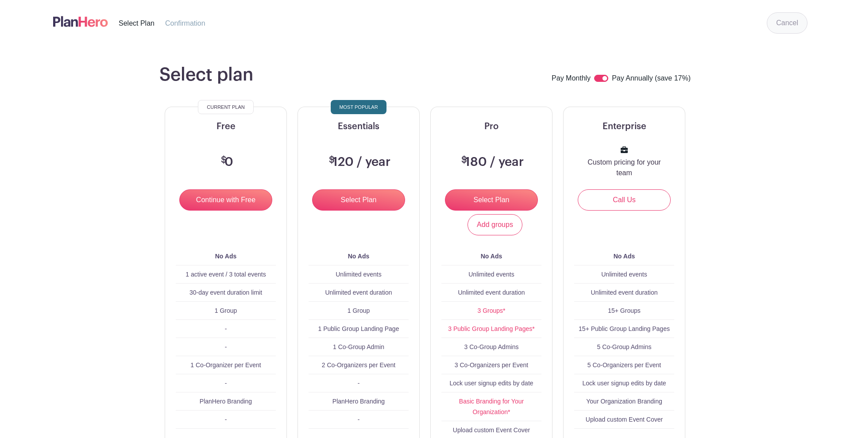
click at [792, 21] on link "Cancel" at bounding box center [787, 22] width 41 height 21
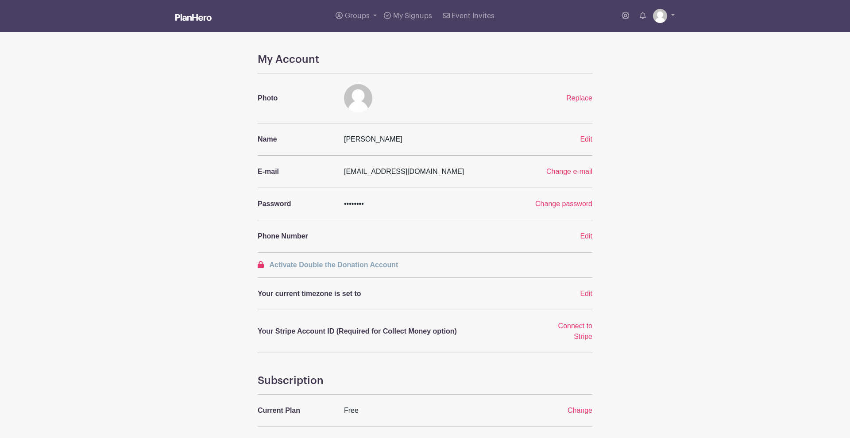
click at [209, 15] on img at bounding box center [193, 17] width 36 height 7
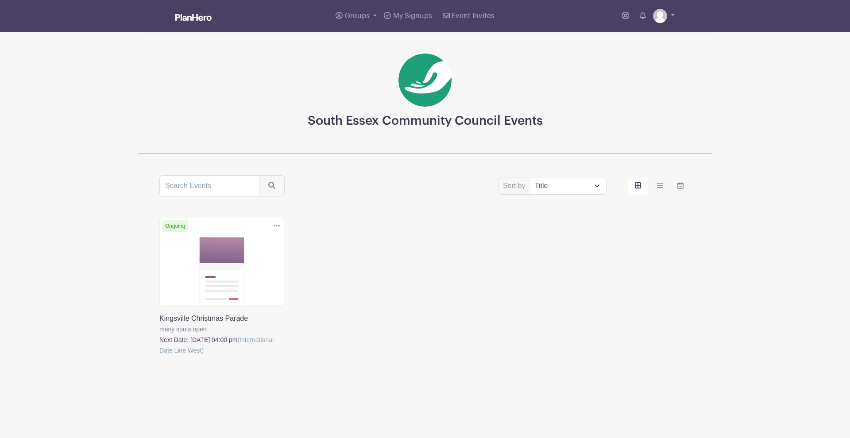
click at [159, 356] on link at bounding box center [159, 356] width 0 height 0
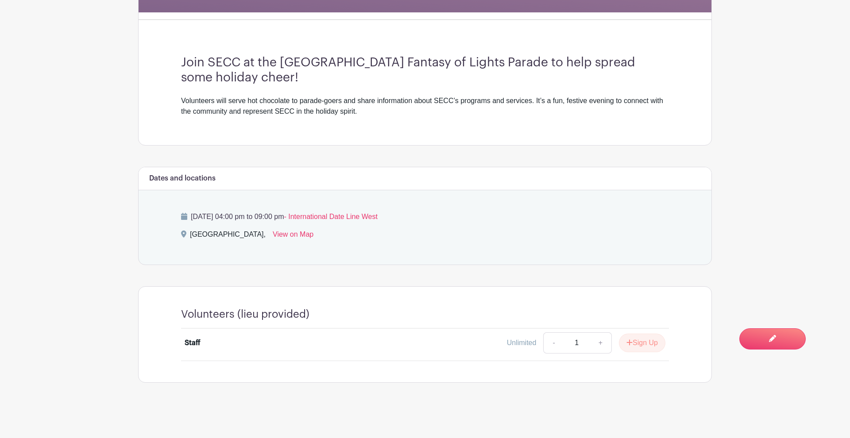
scroll to position [259, 0]
click at [640, 340] on button "Sign Up" at bounding box center [642, 343] width 46 height 19
click at [634, 414] on link "Review & Confirm Signups" at bounding box center [660, 414] width 103 height 21
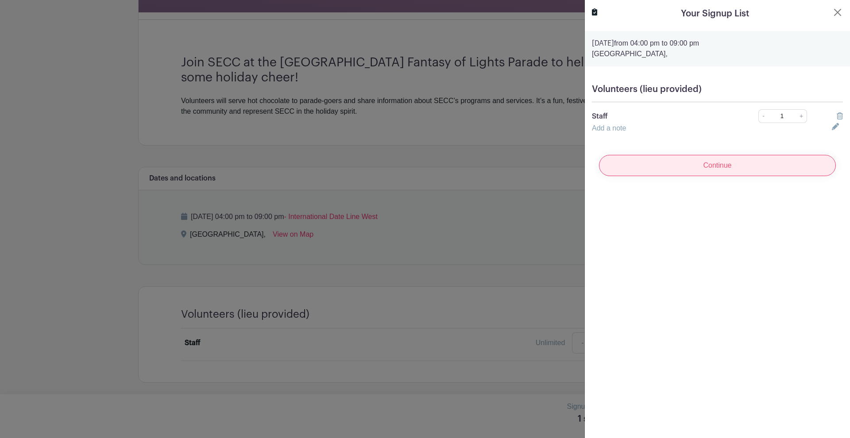
click at [667, 164] on input "Continue" at bounding box center [717, 165] width 237 height 21
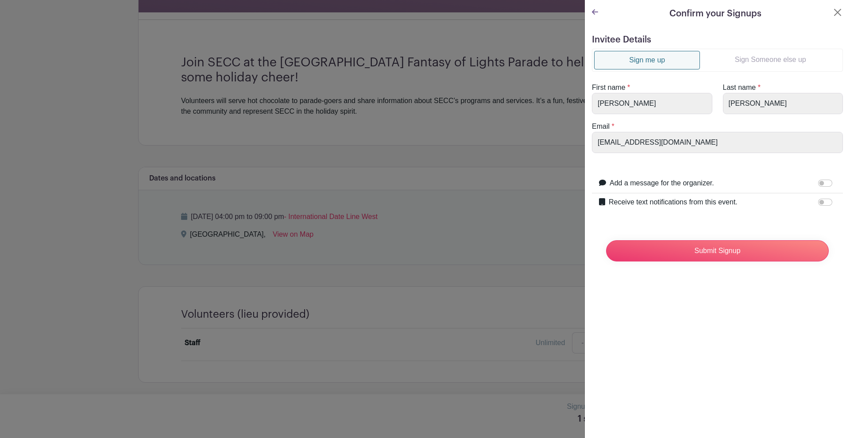
click at [749, 62] on link "Sign Someone else up" at bounding box center [770, 60] width 141 height 18
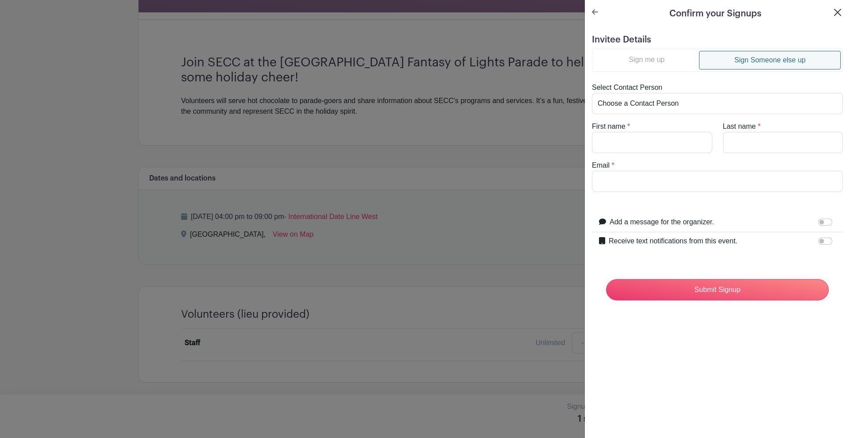
click at [837, 11] on button "Close" at bounding box center [837, 12] width 11 height 11
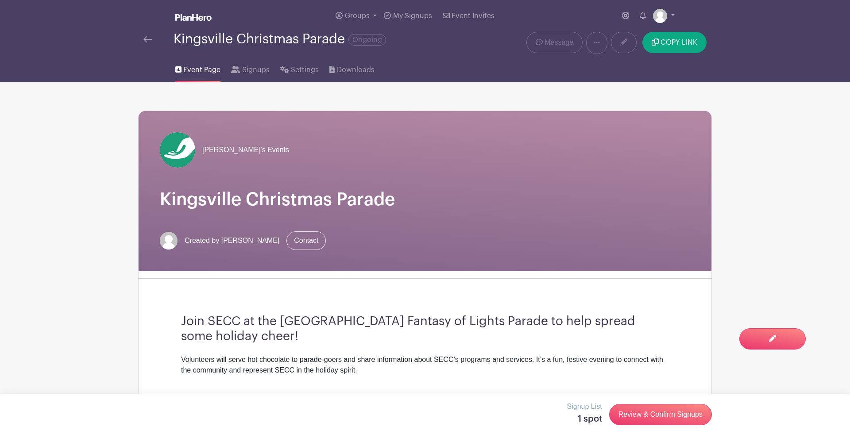
scroll to position [0, 0]
click at [144, 37] on link at bounding box center [147, 39] width 9 height 11
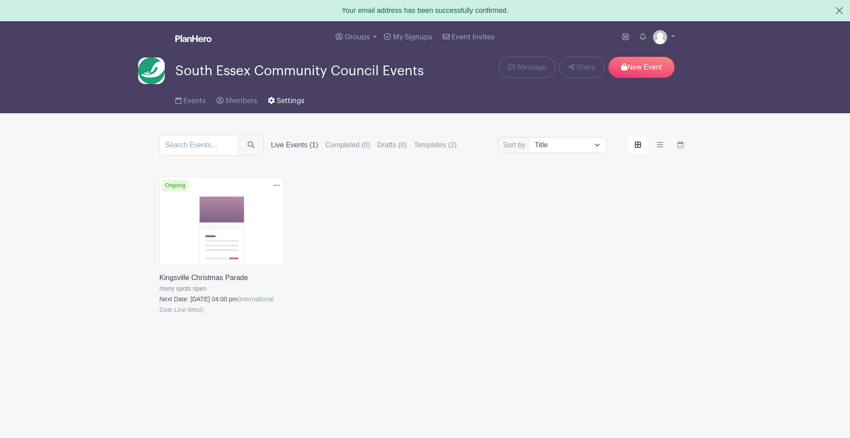
click at [283, 92] on link "Settings" at bounding box center [286, 99] width 37 height 28
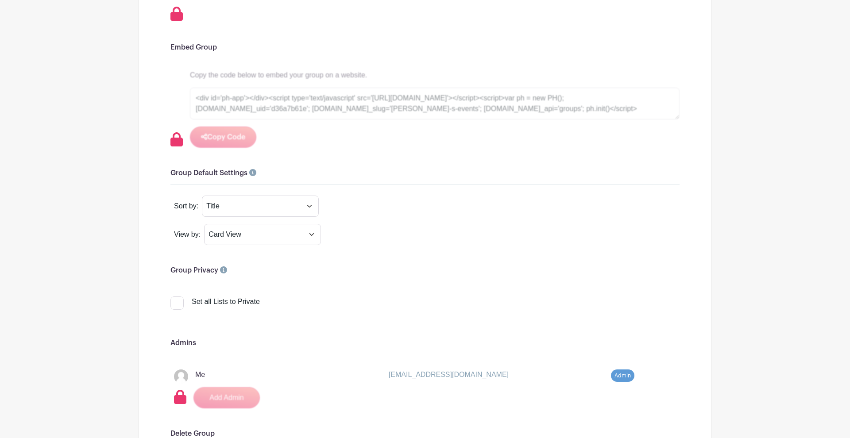
scroll to position [469, 0]
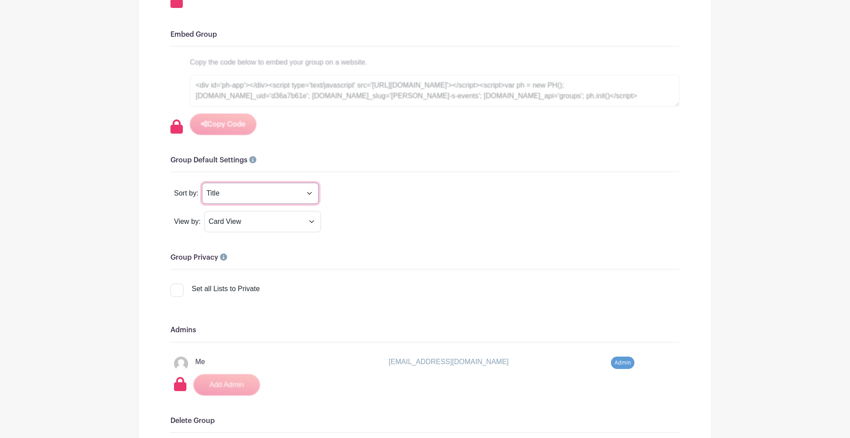
select select "upcoming_date"
select select "calendar"
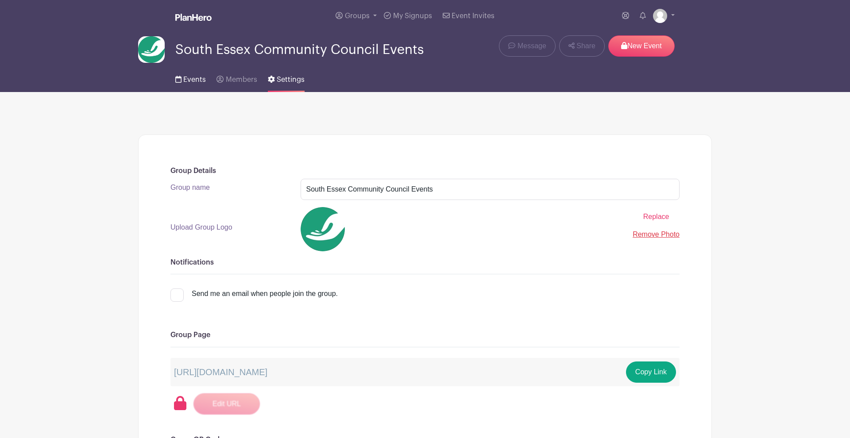
scroll to position [0, 0]
click at [186, 78] on span "Events" at bounding box center [194, 79] width 23 height 7
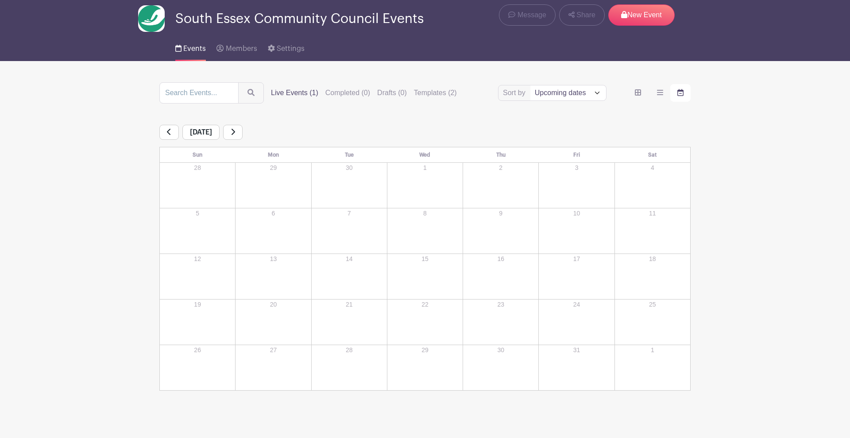
scroll to position [27, 0]
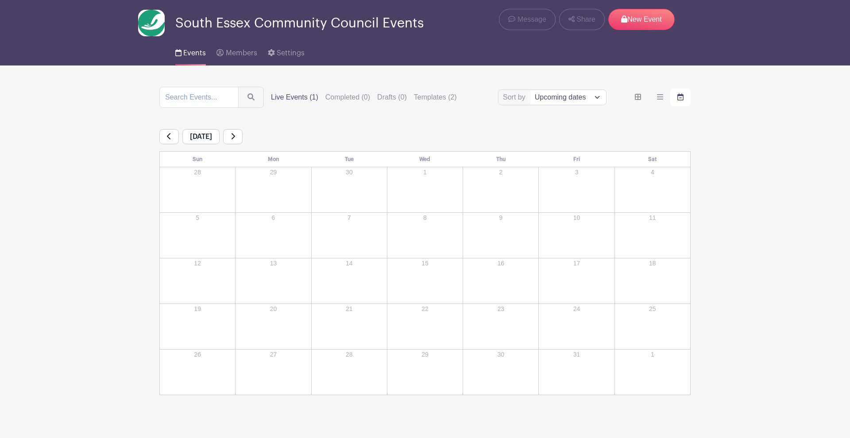
click at [235, 135] on icon at bounding box center [233, 136] width 4 height 6
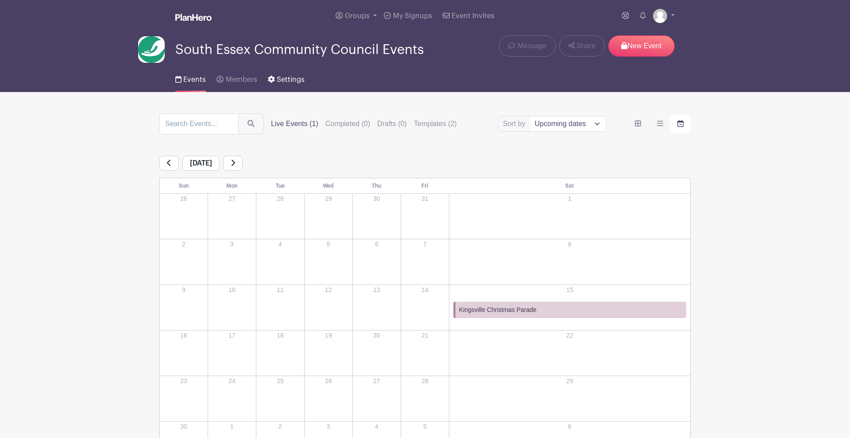
click at [279, 85] on link "Settings" at bounding box center [286, 78] width 37 height 28
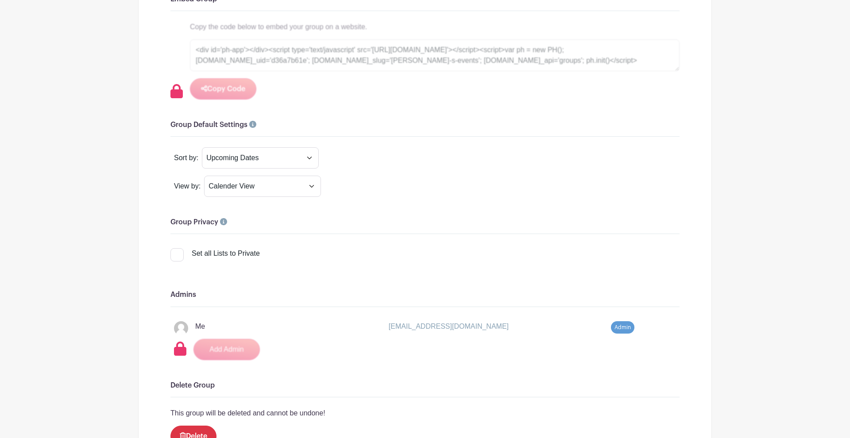
scroll to position [499, 0]
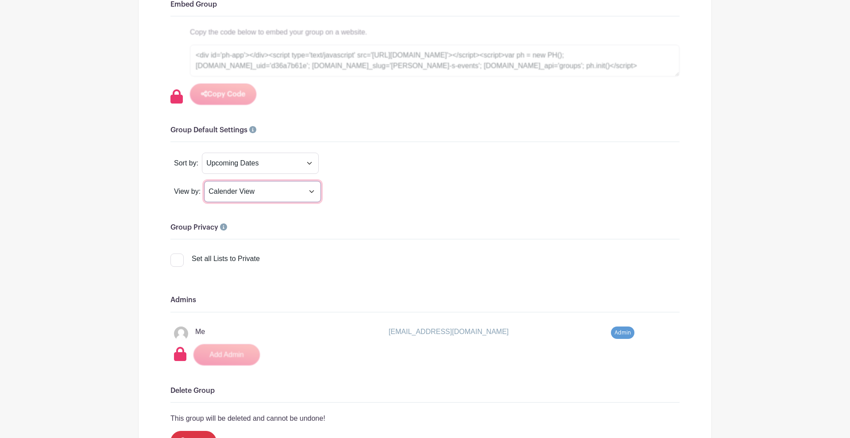
select select "grid"
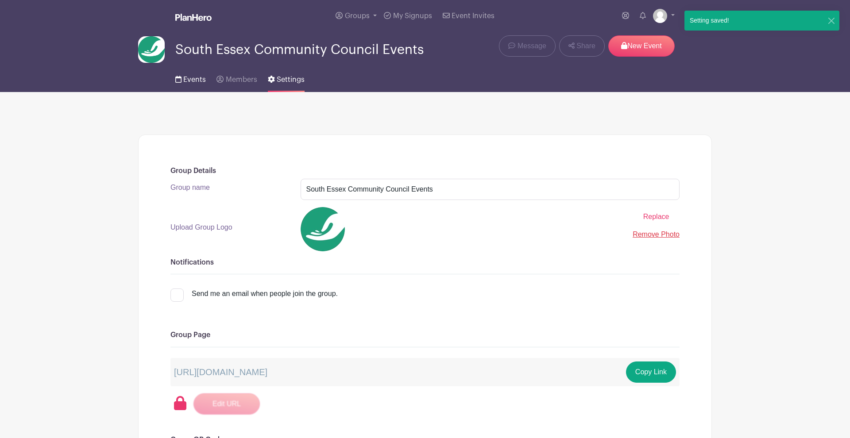
scroll to position [0, 0]
click at [231, 77] on span "Members" at bounding box center [241, 79] width 31 height 7
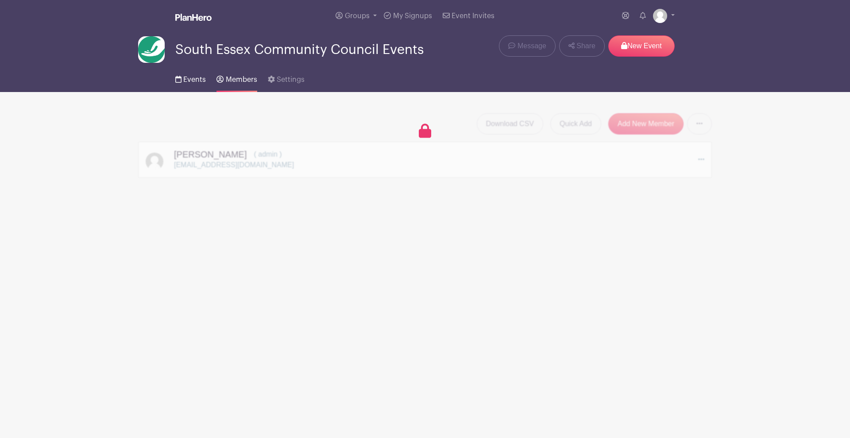
click at [189, 79] on span "Events" at bounding box center [194, 79] width 23 height 7
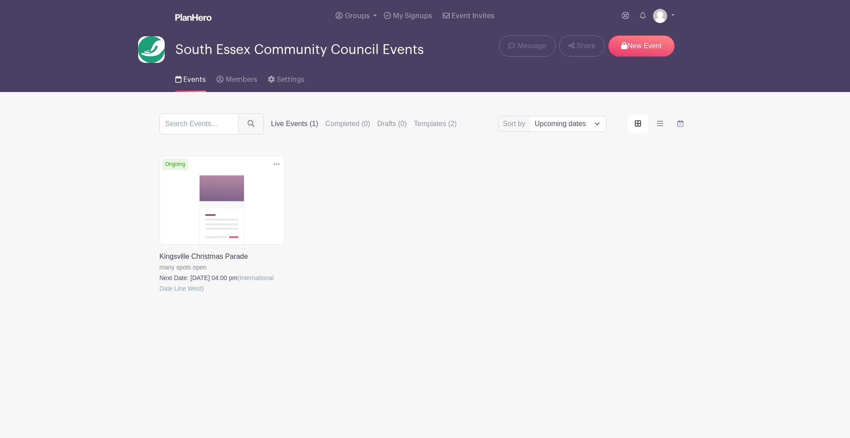
click at [276, 163] on icon at bounding box center [277, 164] width 6 height 7
click at [159, 294] on link at bounding box center [159, 294] width 0 height 0
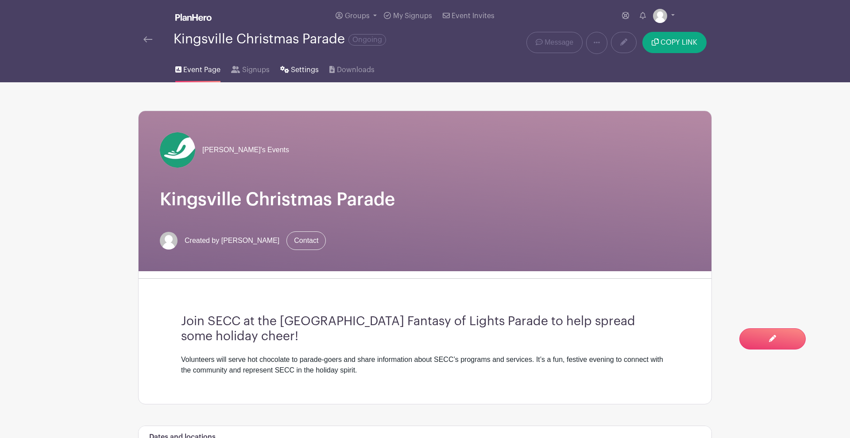
click at [295, 71] on span "Settings" at bounding box center [305, 70] width 28 height 11
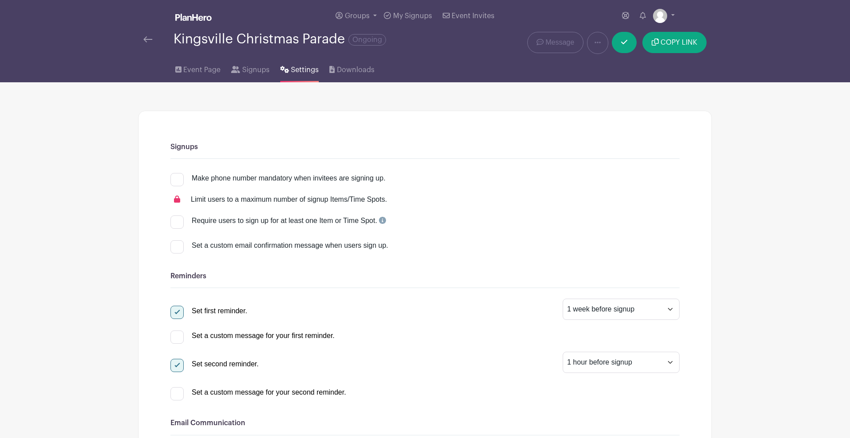
click at [148, 40] on img at bounding box center [147, 39] width 9 height 6
